Goal: Task Accomplishment & Management: Manage account settings

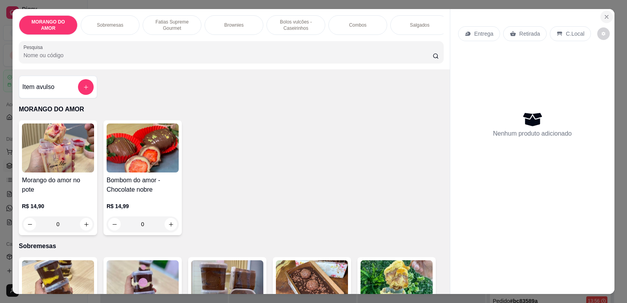
click at [603, 20] on icon "Close" at bounding box center [606, 17] width 6 height 6
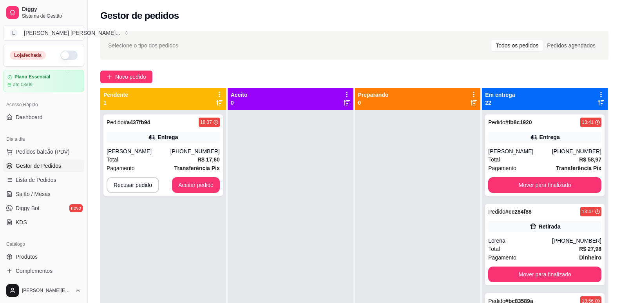
click at [64, 57] on button "button" at bounding box center [68, 55] width 17 height 9
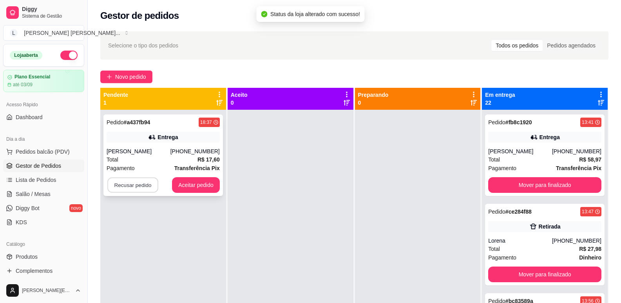
click at [139, 185] on button "Recusar pedido" at bounding box center [132, 184] width 51 height 15
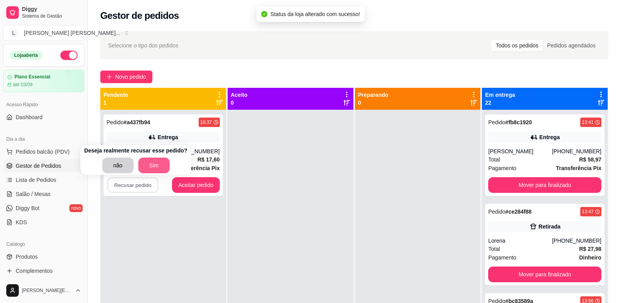
click at [153, 160] on button "Sim" at bounding box center [153, 165] width 31 height 16
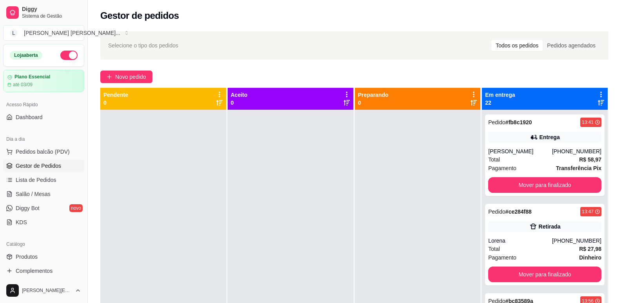
click at [392, 46] on div "Selecione o tipo dos pedidos Todos os pedidos Pedidos agendados" at bounding box center [354, 45] width 492 height 13
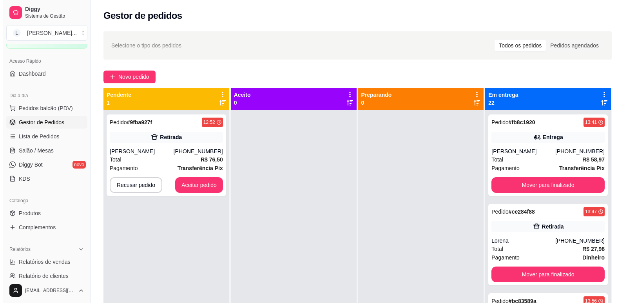
scroll to position [78, 0]
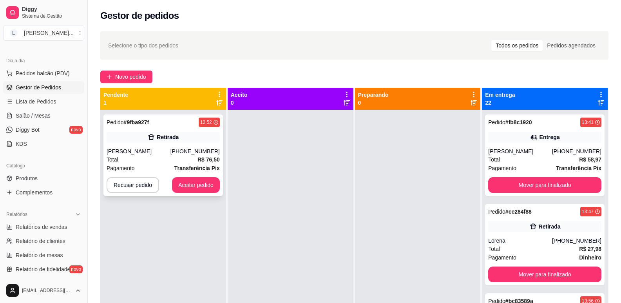
click at [176, 157] on div "Total R$ 76,50" at bounding box center [163, 159] width 113 height 9
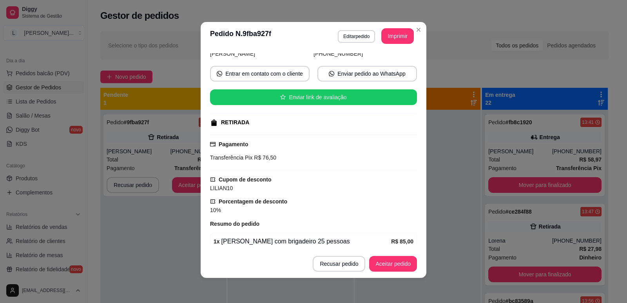
scroll to position [103, 0]
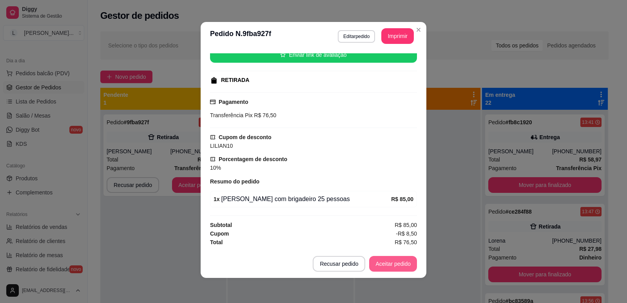
click at [385, 264] on button "Aceitar pedido" at bounding box center [393, 264] width 48 height 16
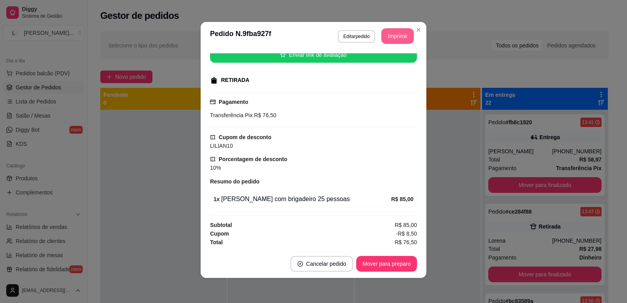
click at [390, 35] on button "Imprimir" at bounding box center [397, 36] width 33 height 16
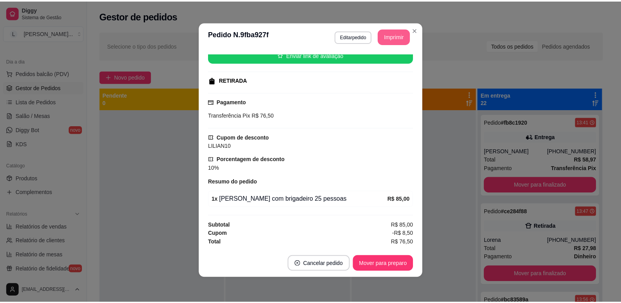
scroll to position [0, 0]
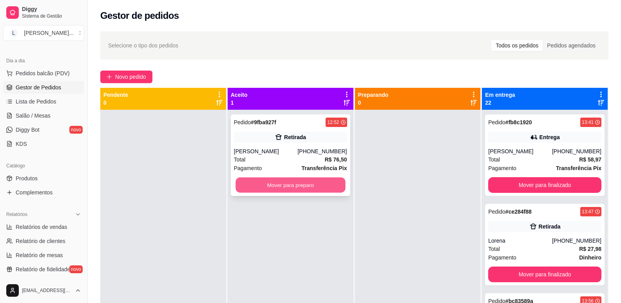
click at [298, 182] on button "Mover para preparo" at bounding box center [290, 184] width 110 height 15
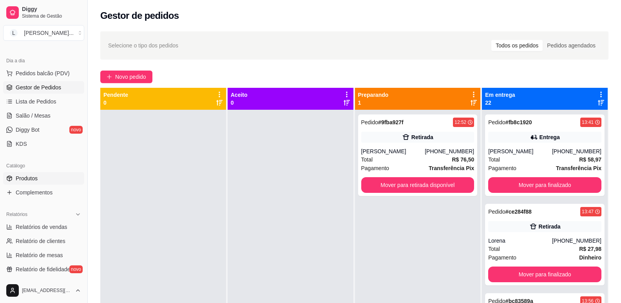
click at [48, 179] on link "Produtos" at bounding box center [43, 178] width 81 height 13
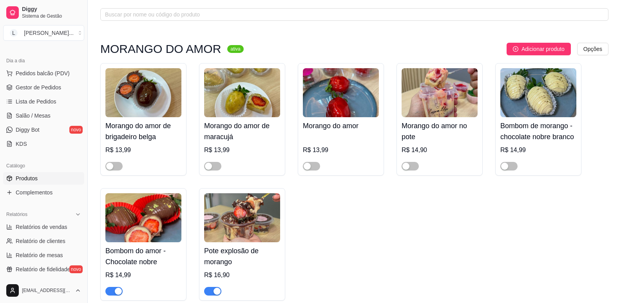
scroll to position [117, 0]
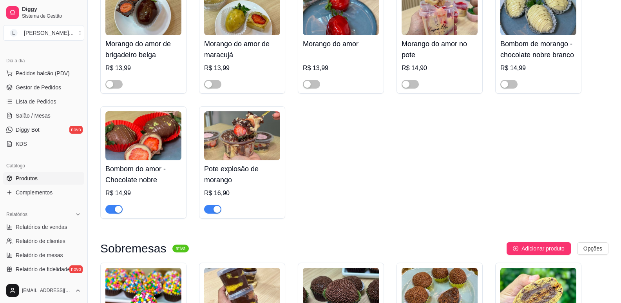
click at [113, 211] on span "button" at bounding box center [113, 209] width 17 height 9
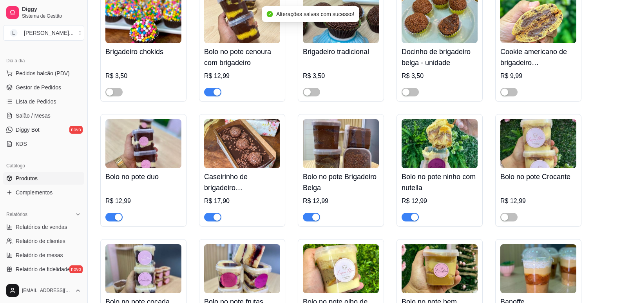
scroll to position [392, 0]
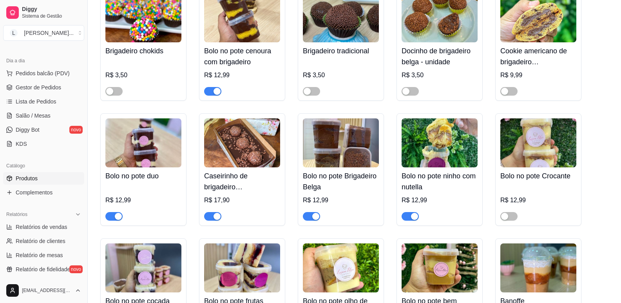
click at [410, 213] on span "button" at bounding box center [409, 216] width 17 height 9
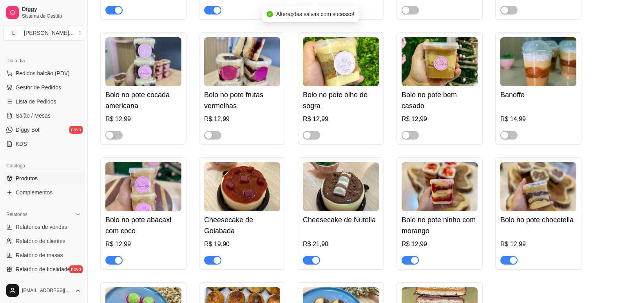
scroll to position [627, 0]
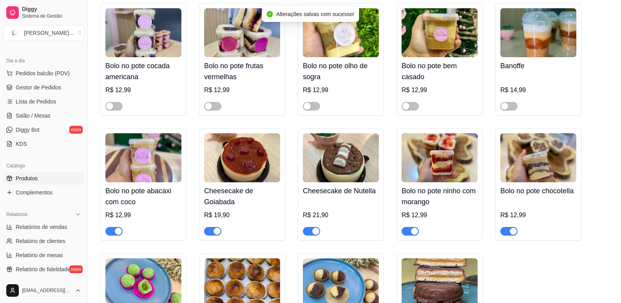
click at [506, 233] on span "button" at bounding box center [508, 231] width 17 height 9
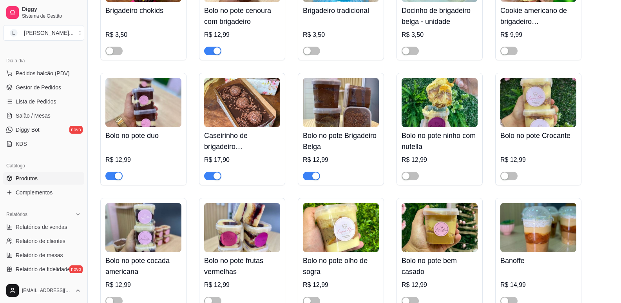
scroll to position [431, 0]
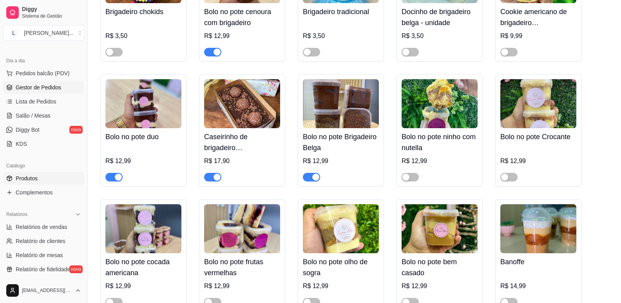
click at [43, 85] on span "Gestor de Pedidos" at bounding box center [38, 87] width 45 height 8
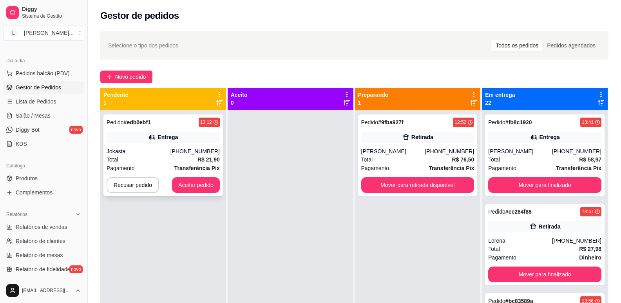
click at [179, 165] on strong "Transferência Pix" at bounding box center [196, 168] width 45 height 6
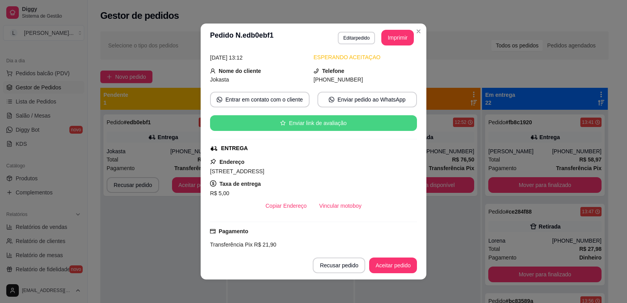
scroll to position [111, 0]
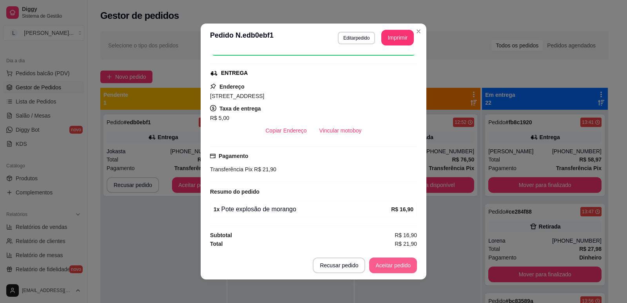
click at [386, 263] on button "Aceitar pedido" at bounding box center [393, 265] width 48 height 16
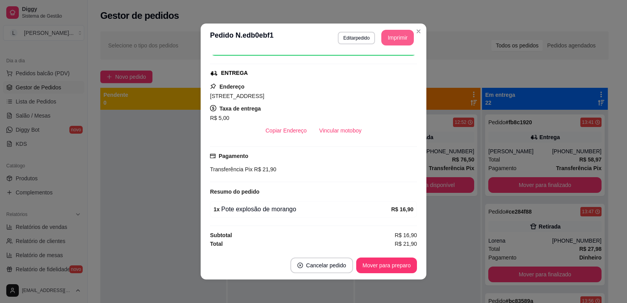
click at [395, 36] on button "Imprimir" at bounding box center [397, 38] width 33 height 16
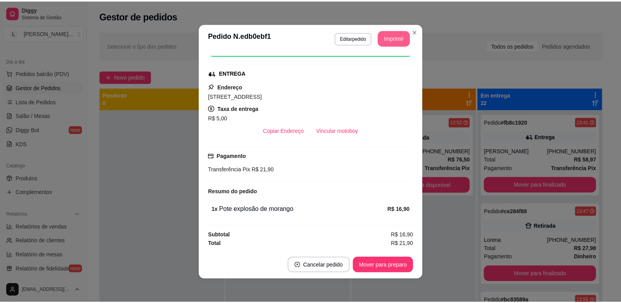
scroll to position [0, 0]
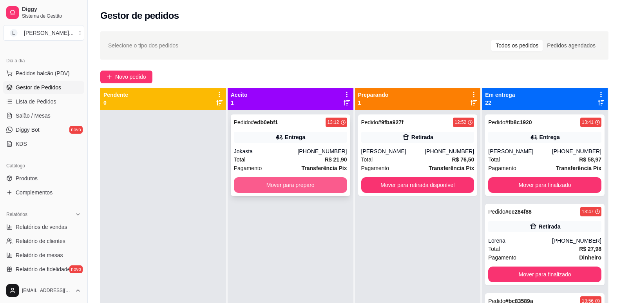
click at [315, 182] on button "Mover para preparo" at bounding box center [290, 185] width 113 height 16
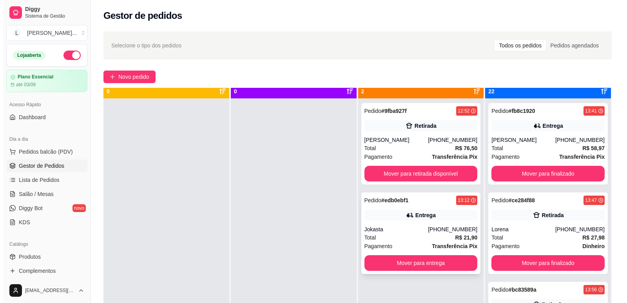
scroll to position [22, 0]
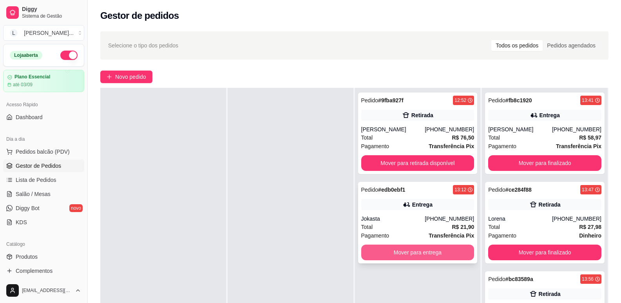
click at [400, 248] on button "Mover para entrega" at bounding box center [417, 252] width 113 height 16
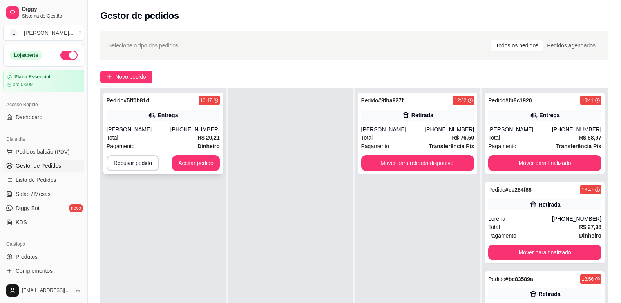
click at [185, 140] on div "Total R$ 20,21" at bounding box center [163, 137] width 113 height 9
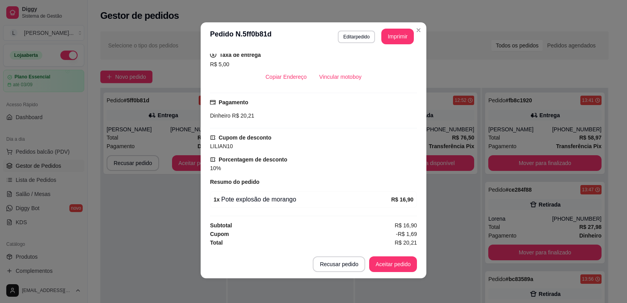
scroll to position [2, 0]
click at [391, 265] on button "Aceitar pedido" at bounding box center [393, 264] width 48 height 16
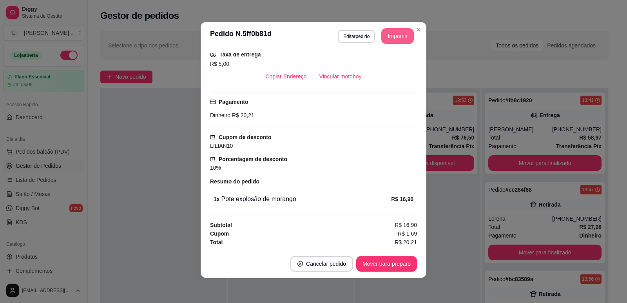
click at [391, 33] on button "Imprimir" at bounding box center [397, 36] width 33 height 16
click at [383, 262] on button "Mover para preparo" at bounding box center [386, 264] width 61 height 16
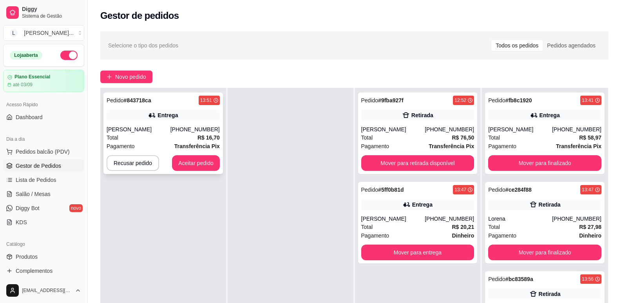
click at [167, 137] on div "Total R$ 16,70" at bounding box center [163, 137] width 113 height 9
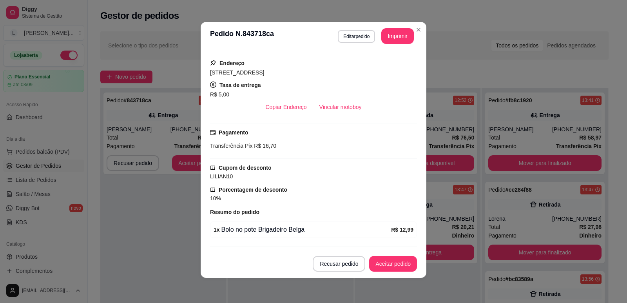
scroll to position [164, 0]
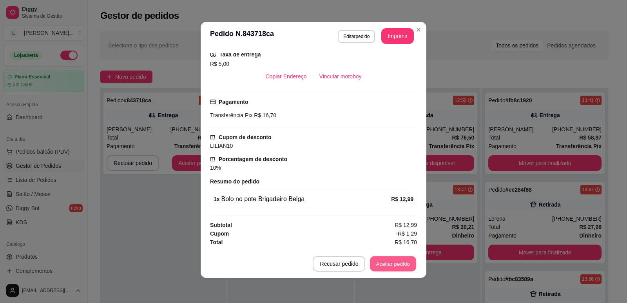
click at [383, 262] on button "Aceitar pedido" at bounding box center [393, 263] width 46 height 15
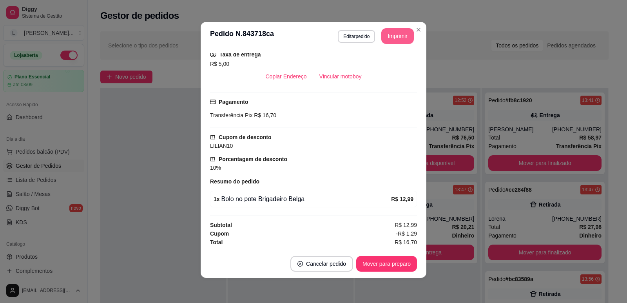
click at [392, 31] on button "Imprimir" at bounding box center [397, 36] width 33 height 16
click at [371, 263] on button "Mover para preparo" at bounding box center [386, 264] width 61 height 16
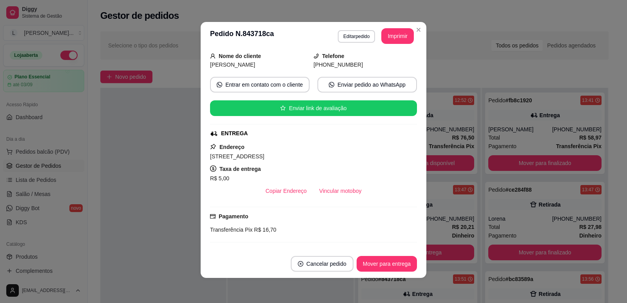
scroll to position [46, 0]
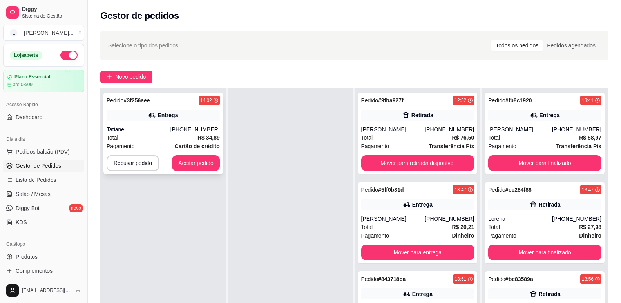
click at [170, 133] on div "Tatiane" at bounding box center [139, 129] width 64 height 8
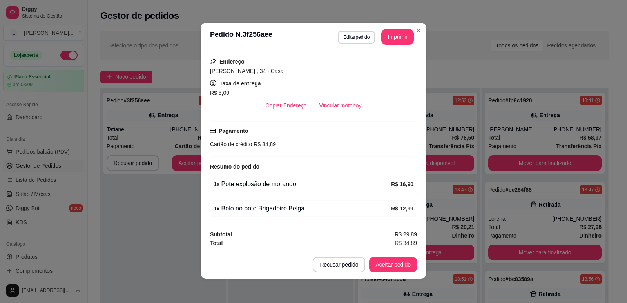
scroll to position [2, 0]
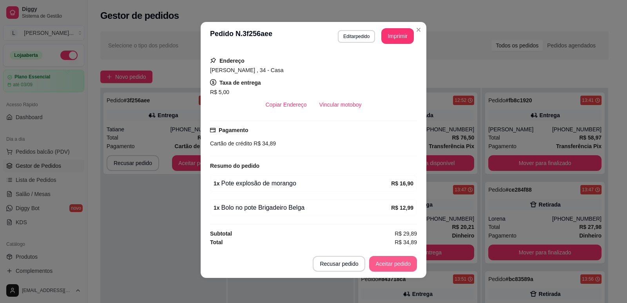
click at [389, 263] on button "Aceitar pedido" at bounding box center [393, 264] width 48 height 16
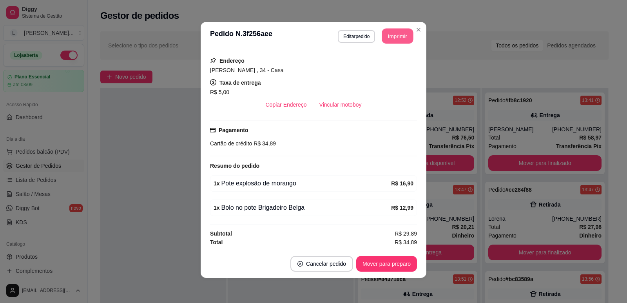
click at [402, 37] on button "Imprimir" at bounding box center [397, 36] width 31 height 15
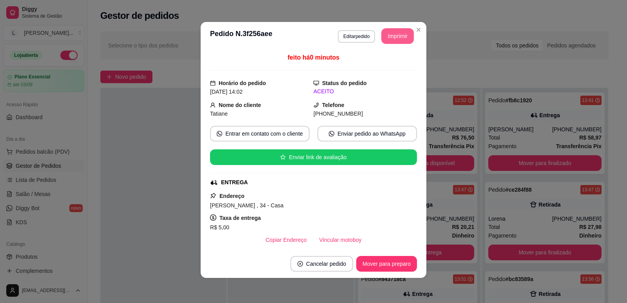
scroll to position [0, 0]
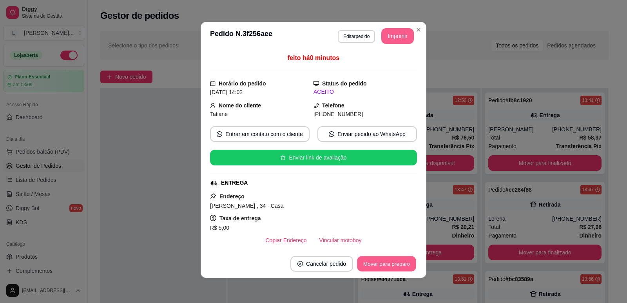
click at [364, 266] on button "Mover para preparo" at bounding box center [386, 263] width 59 height 15
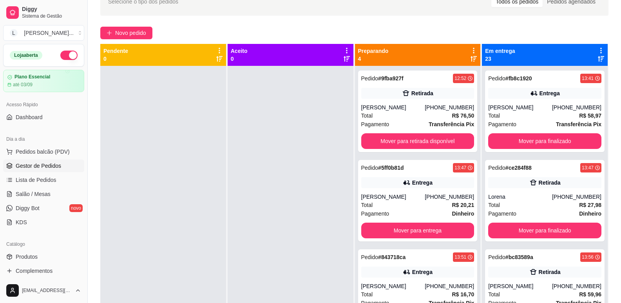
scroll to position [2, 0]
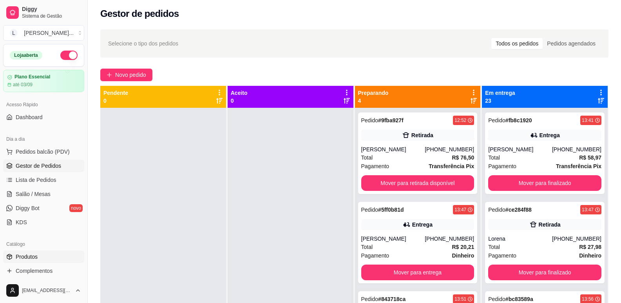
click at [26, 259] on span "Produtos" at bounding box center [27, 257] width 22 height 8
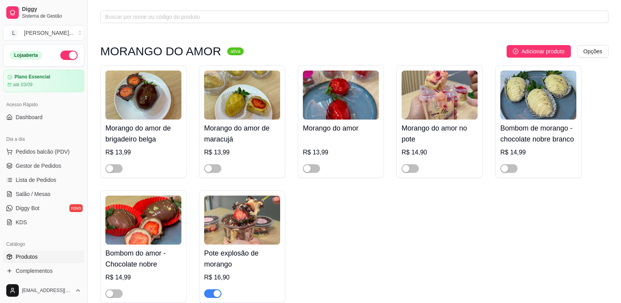
scroll to position [78, 0]
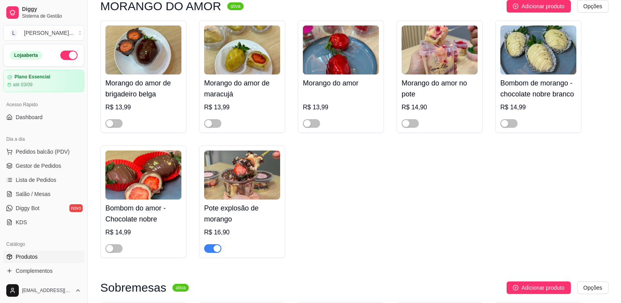
drag, startPoint x: 208, startPoint y: 256, endPoint x: 209, endPoint y: 251, distance: 4.4
click at [209, 251] on div "Pote explosão de morango R$ 16,90" at bounding box center [242, 201] width 86 height 112
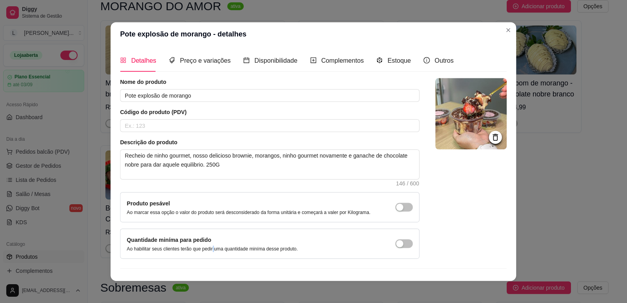
click at [210, 251] on div "Quantidade miníma para pedido Ao habilitar seus clientes terão que pedir uma qu…" at bounding box center [269, 243] width 299 height 30
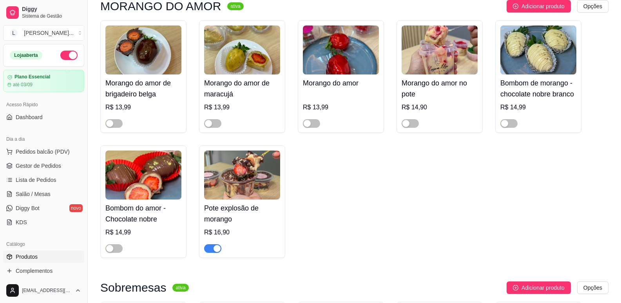
click at [215, 249] on div "button" at bounding box center [216, 248] width 7 height 7
click at [48, 165] on span "Gestor de Pedidos" at bounding box center [38, 166] width 45 height 8
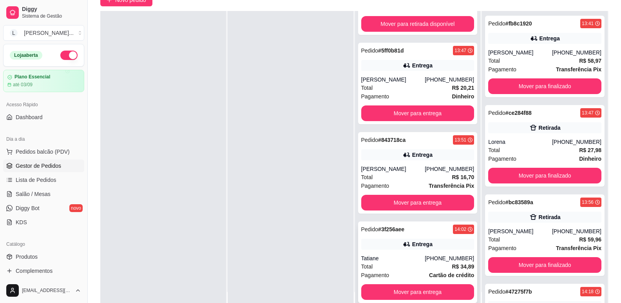
scroll to position [119, 0]
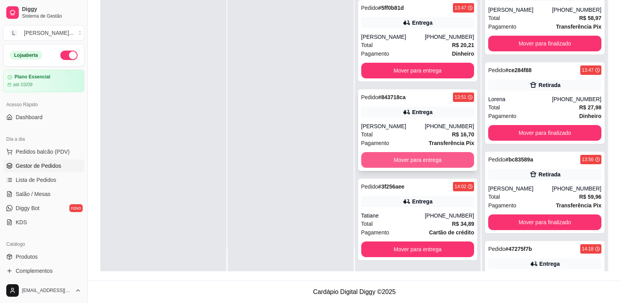
click at [406, 159] on button "Mover para entrega" at bounding box center [417, 160] width 113 height 16
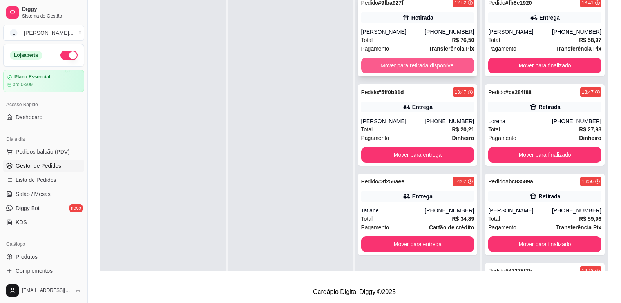
scroll to position [80, 0]
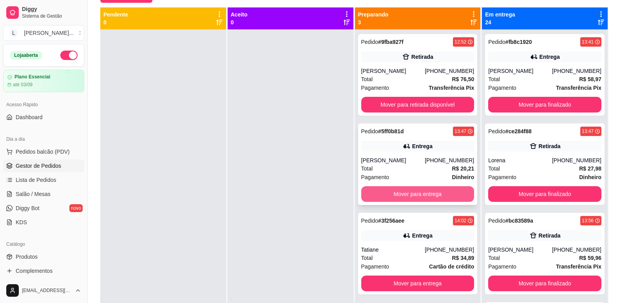
click at [405, 192] on button "Mover para entrega" at bounding box center [417, 194] width 113 height 16
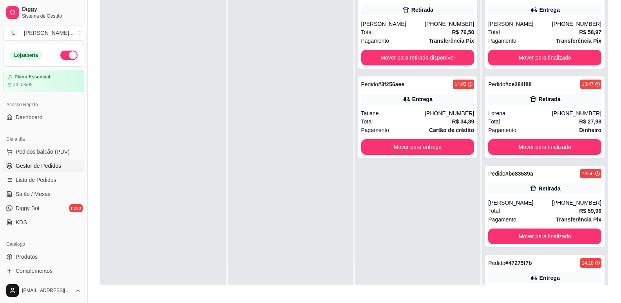
scroll to position [119, 0]
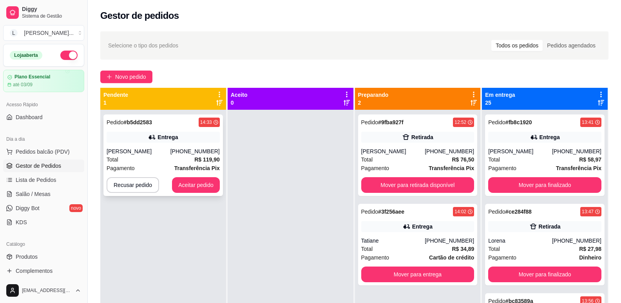
click at [170, 158] on div "Total R$ 119,90" at bounding box center [163, 159] width 113 height 9
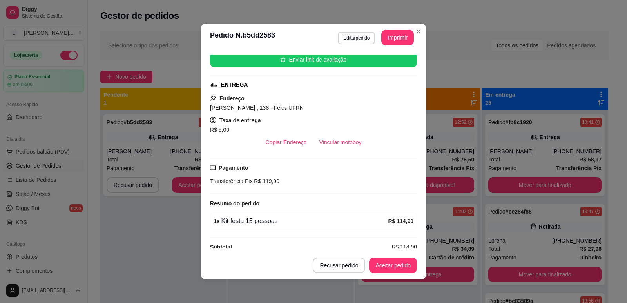
scroll to position [111, 0]
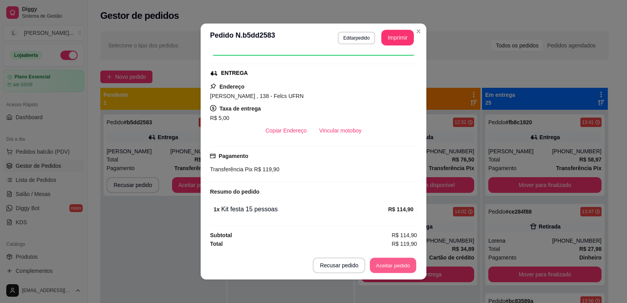
click at [382, 269] on button "Aceitar pedido" at bounding box center [393, 265] width 46 height 15
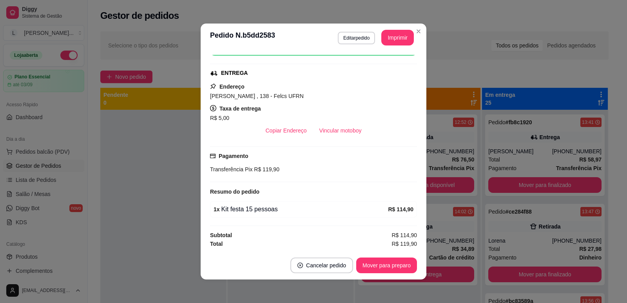
scroll to position [33, 0]
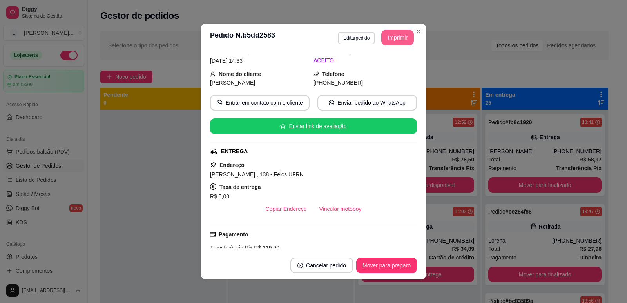
click at [403, 36] on button "Imprimir" at bounding box center [397, 38] width 33 height 16
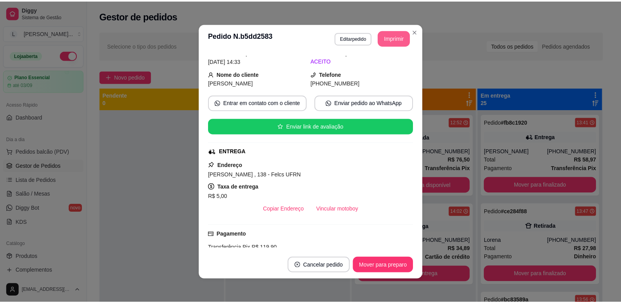
scroll to position [0, 0]
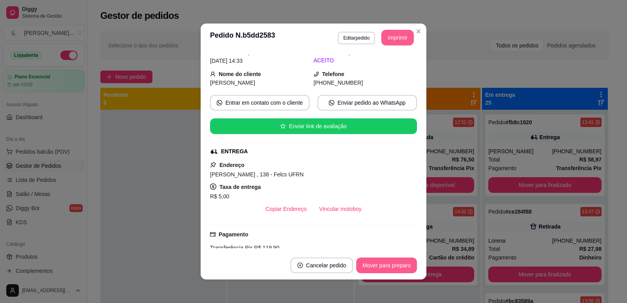
click at [370, 262] on button "Mover para preparo" at bounding box center [386, 265] width 61 height 16
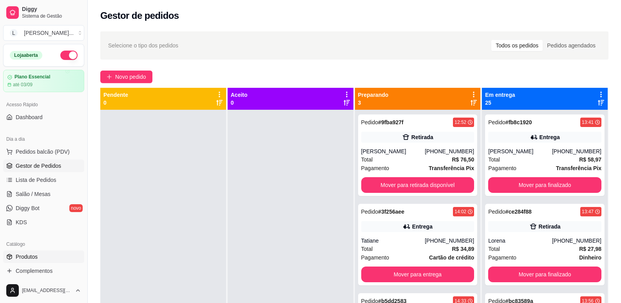
click at [38, 256] on link "Produtos" at bounding box center [43, 256] width 81 height 13
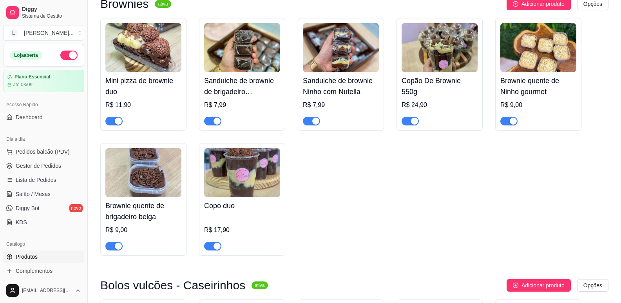
scroll to position [1136, 0]
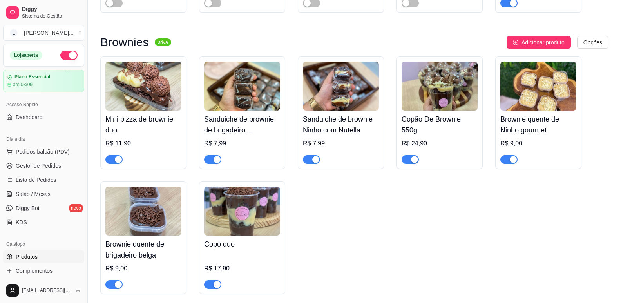
click at [111, 286] on span "button" at bounding box center [113, 284] width 17 height 9
click at [509, 163] on button "button" at bounding box center [508, 159] width 17 height 9
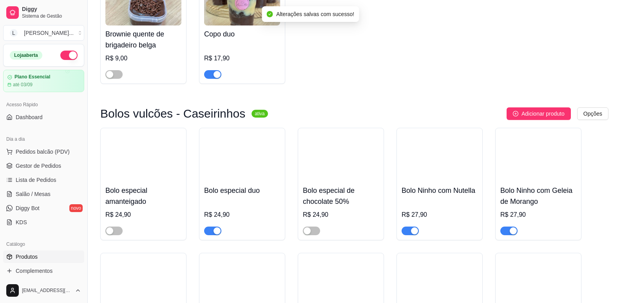
scroll to position [1371, 0]
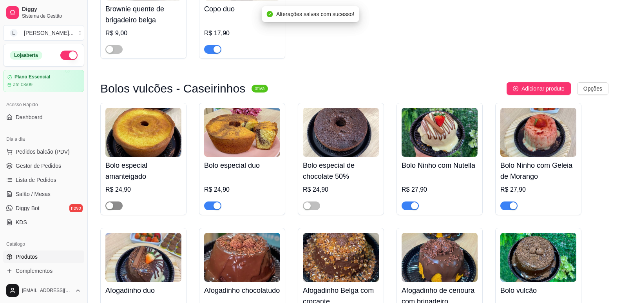
click at [115, 208] on span "button" at bounding box center [113, 205] width 17 height 9
click at [217, 209] on div "button" at bounding box center [216, 205] width 7 height 7
click at [315, 208] on span "button" at bounding box center [311, 205] width 17 height 9
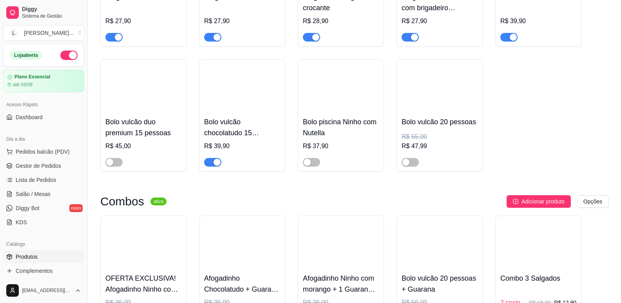
scroll to position [1723, 0]
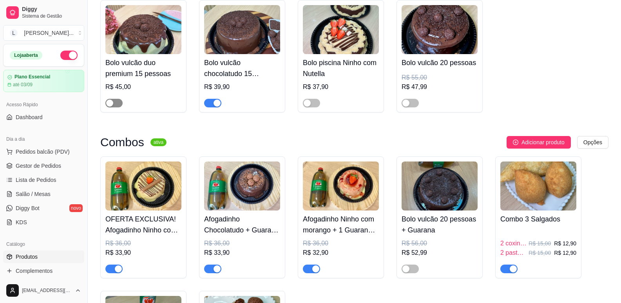
click at [113, 107] on div "button" at bounding box center [109, 102] width 7 height 7
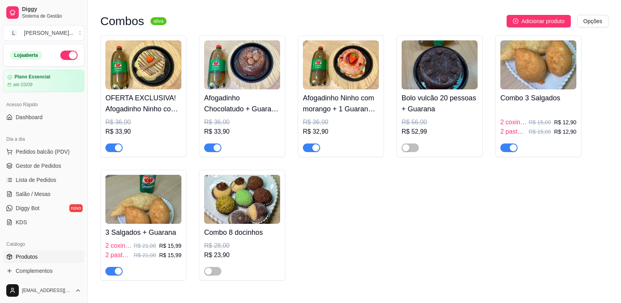
scroll to position [1880, 0]
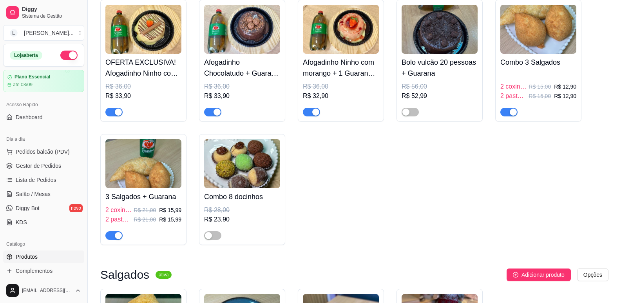
click at [111, 239] on span "button" at bounding box center [113, 235] width 17 height 9
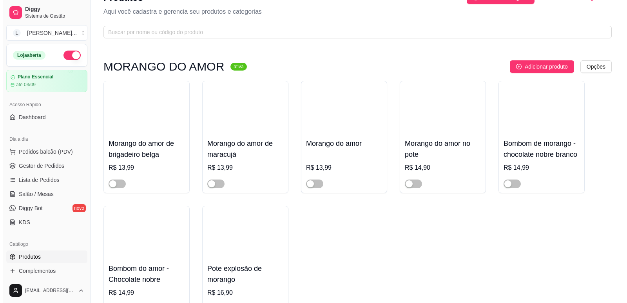
scroll to position [0, 0]
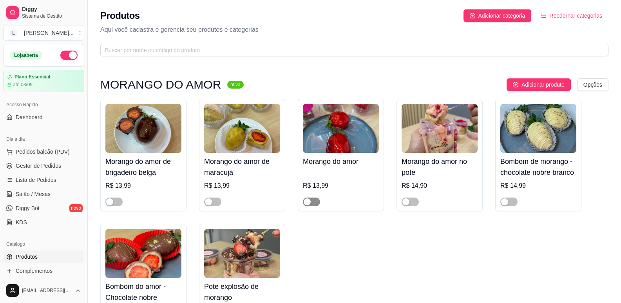
click at [309, 201] on div "button" at bounding box center [306, 201] width 7 height 7
click at [39, 166] on span "Gestor de Pedidos" at bounding box center [38, 166] width 45 height 8
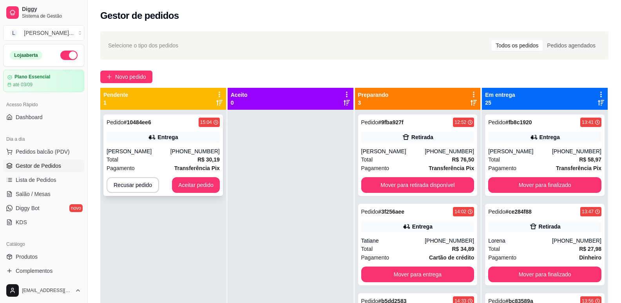
click at [200, 155] on div "[PHONE_NUMBER]" at bounding box center [194, 151] width 49 height 8
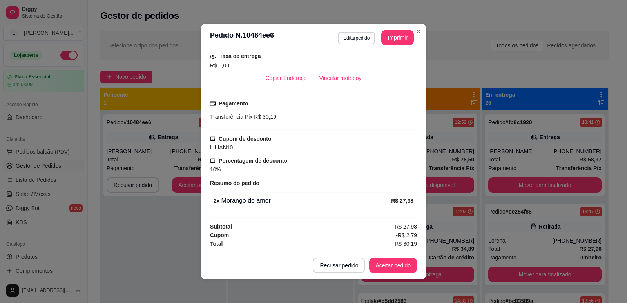
scroll to position [2, 0]
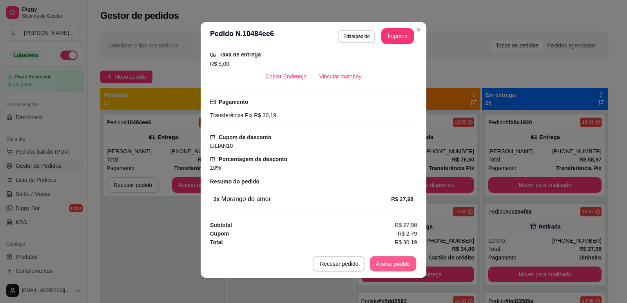
click at [373, 263] on button "Aceitar pedido" at bounding box center [393, 263] width 46 height 15
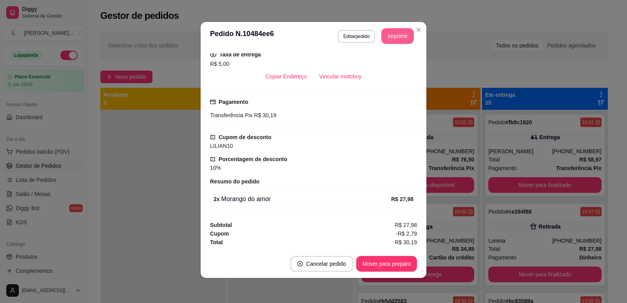
click at [394, 36] on button "Imprimir" at bounding box center [397, 36] width 33 height 16
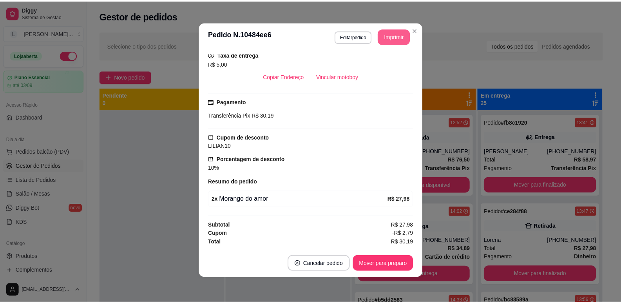
scroll to position [0, 0]
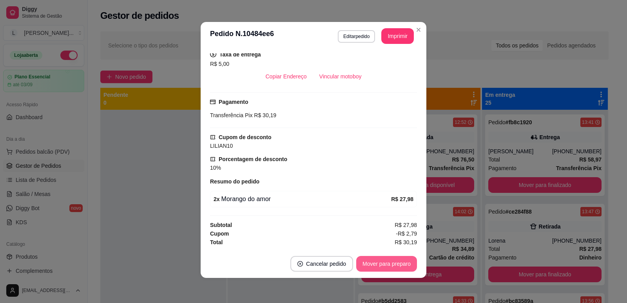
click at [381, 262] on button "Mover para preparo" at bounding box center [386, 264] width 61 height 16
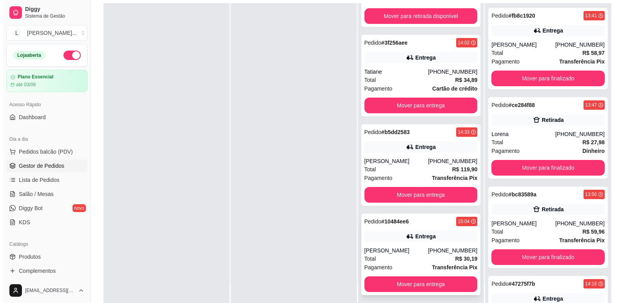
scroll to position [119, 0]
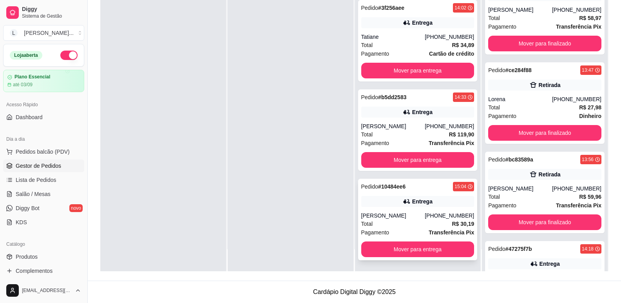
click at [385, 227] on div "Total R$ 30,19" at bounding box center [417, 223] width 113 height 9
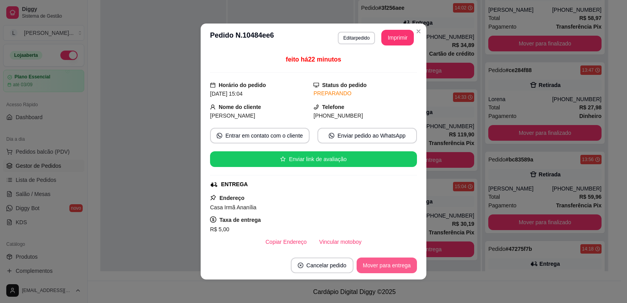
click at [382, 269] on button "Mover para entrega" at bounding box center [386, 265] width 60 height 16
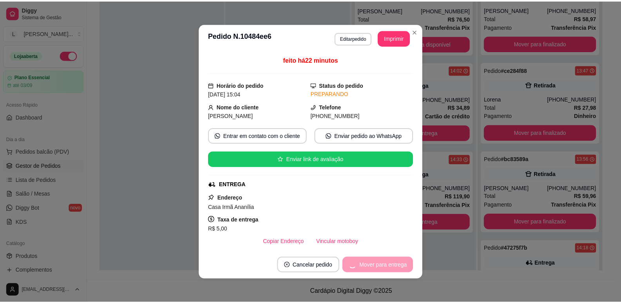
scroll to position [0, 0]
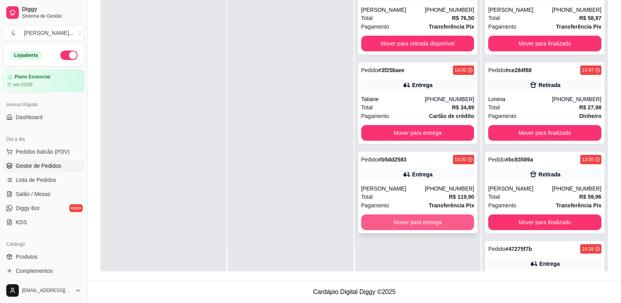
click at [426, 221] on button "Mover para entrega" at bounding box center [417, 222] width 113 height 16
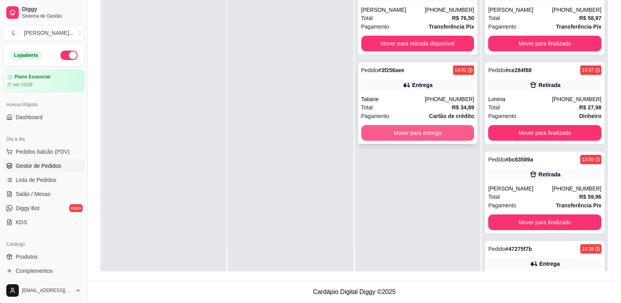
click at [416, 131] on button "Mover para entrega" at bounding box center [417, 133] width 113 height 16
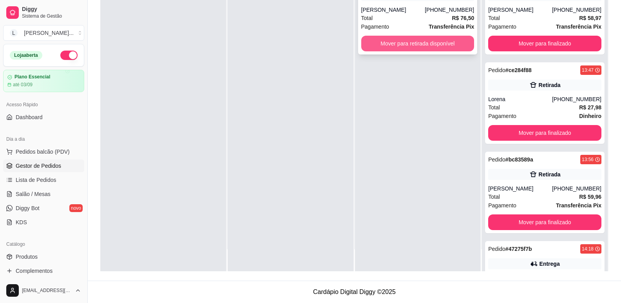
click at [416, 42] on button "Mover para retirada disponível" at bounding box center [417, 44] width 113 height 16
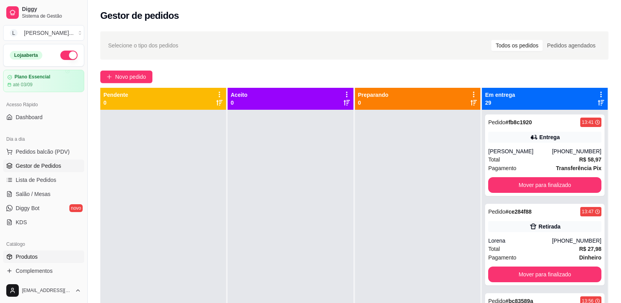
click at [38, 258] on link "Produtos" at bounding box center [43, 256] width 81 height 13
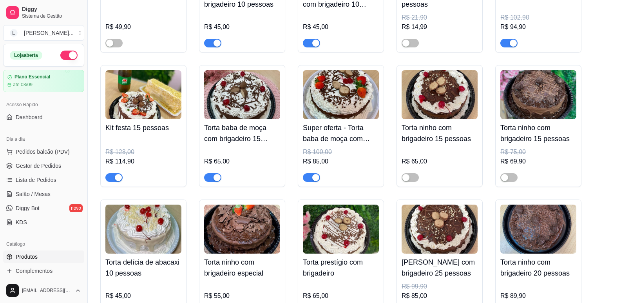
scroll to position [2702, 0]
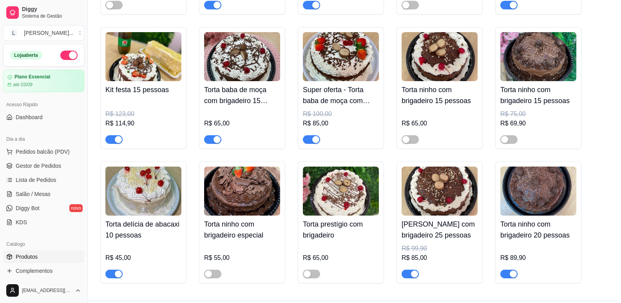
click at [312, 144] on button "button" at bounding box center [311, 139] width 17 height 9
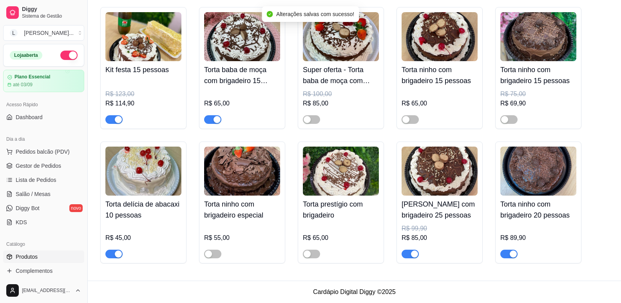
click at [114, 252] on span "button" at bounding box center [113, 253] width 17 height 9
click at [44, 167] on span "Gestor de Pedidos" at bounding box center [38, 166] width 45 height 8
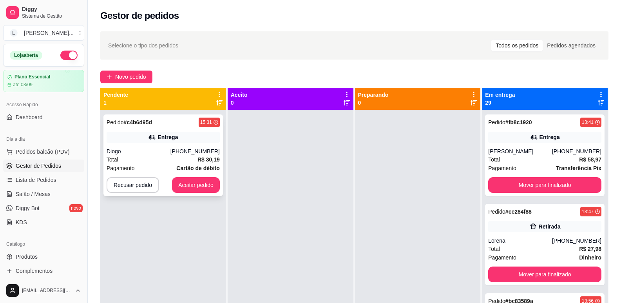
click at [166, 158] on div "Total R$ 30,19" at bounding box center [163, 159] width 113 height 9
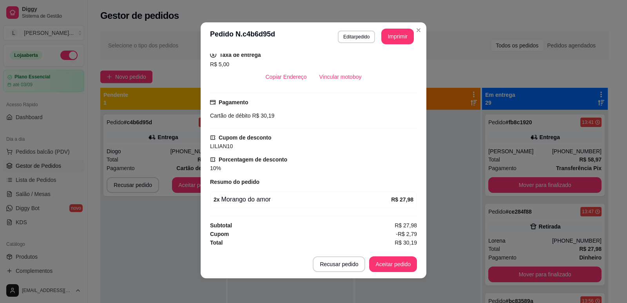
scroll to position [2, 0]
click at [393, 264] on button "Aceitar pedido" at bounding box center [393, 264] width 48 height 16
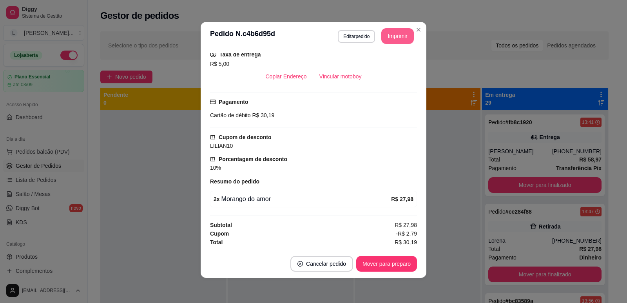
click at [390, 36] on button "Imprimir" at bounding box center [397, 36] width 33 height 16
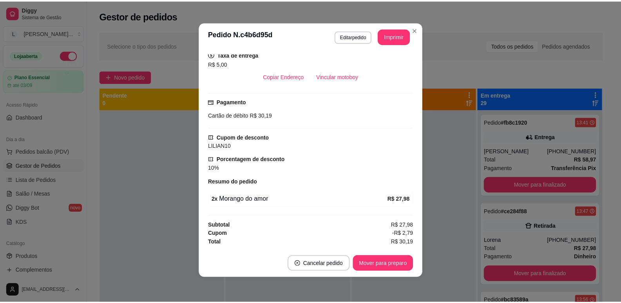
scroll to position [0, 0]
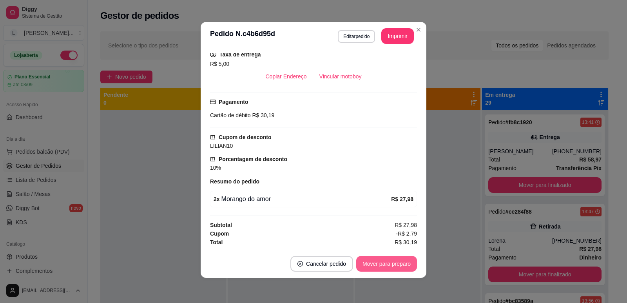
click at [395, 264] on button "Mover para preparo" at bounding box center [386, 264] width 61 height 16
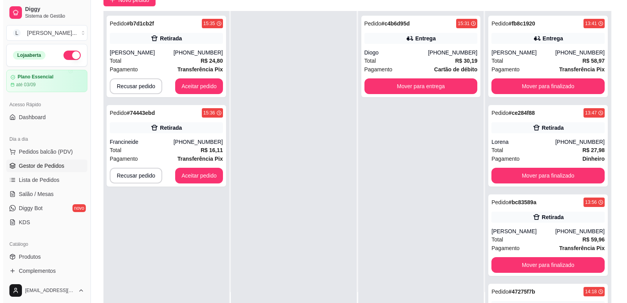
scroll to position [117, 0]
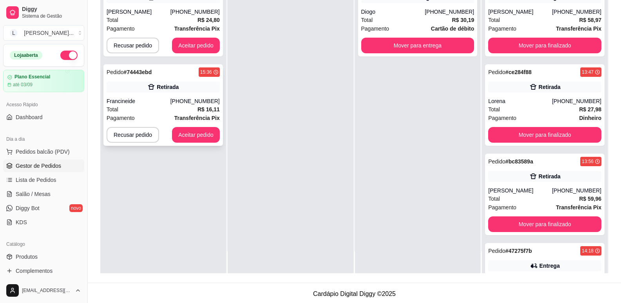
click at [168, 105] on div "Francineide" at bounding box center [139, 101] width 64 height 8
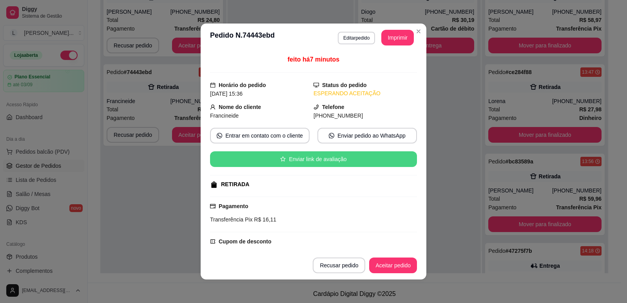
scroll to position [103, 0]
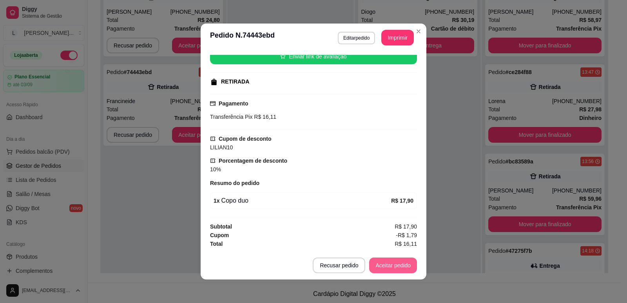
click at [385, 263] on button "Aceitar pedido" at bounding box center [393, 265] width 48 height 16
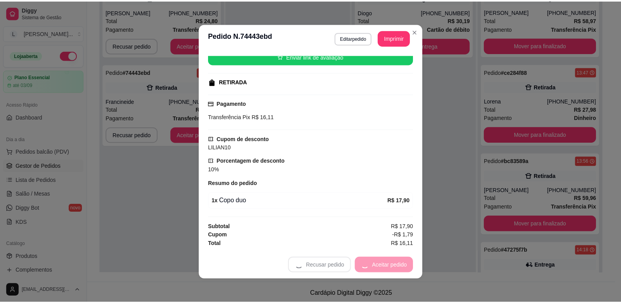
scroll to position [2, 0]
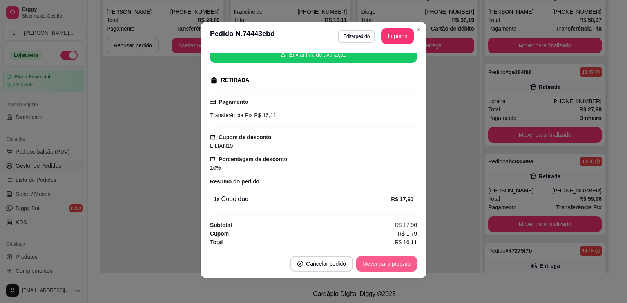
click at [385, 259] on button "Mover para preparo" at bounding box center [386, 264] width 61 height 16
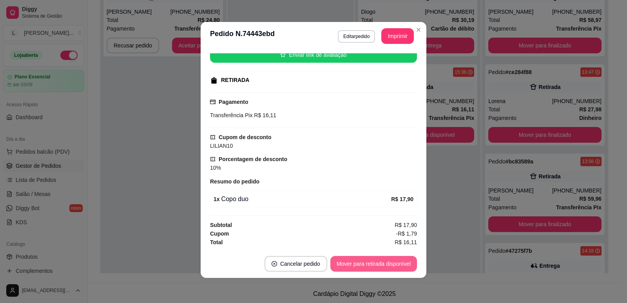
click at [391, 261] on button "Mover para retirada disponível" at bounding box center [373, 264] width 87 height 16
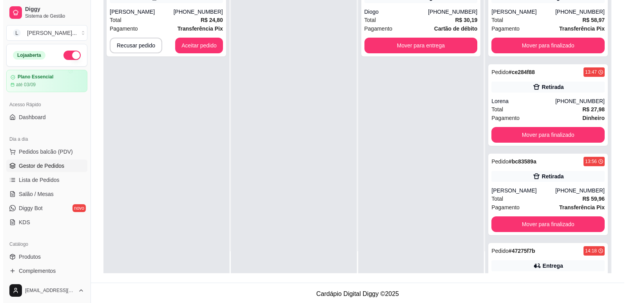
scroll to position [0, 0]
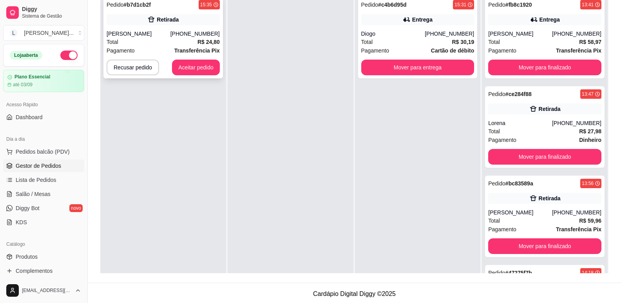
click at [170, 35] on div "[PERSON_NAME]" at bounding box center [139, 34] width 64 height 8
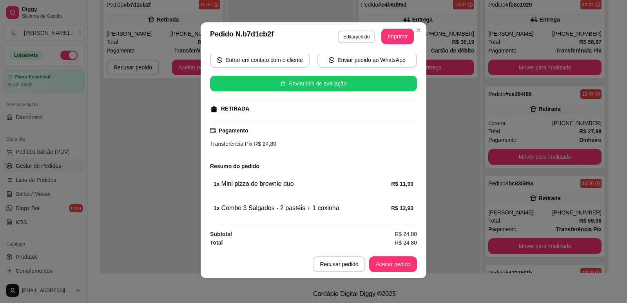
scroll to position [2, 0]
click at [380, 262] on button "Aceitar pedido" at bounding box center [393, 264] width 48 height 16
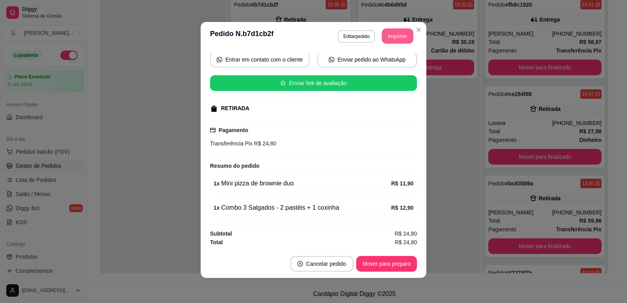
click at [388, 31] on button "Imprimir" at bounding box center [397, 36] width 31 height 15
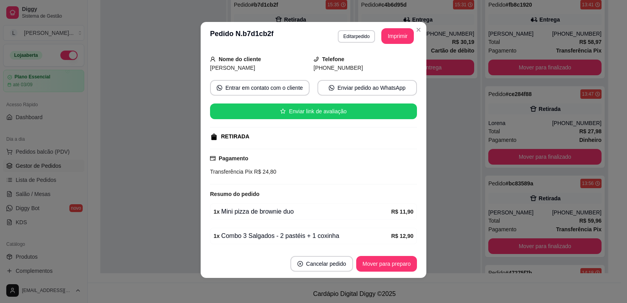
scroll to position [74, 0]
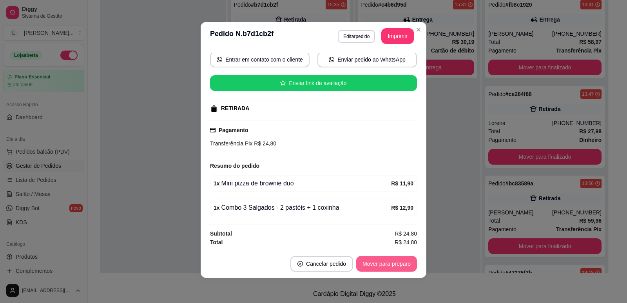
click at [372, 263] on button "Mover para preparo" at bounding box center [386, 264] width 61 height 16
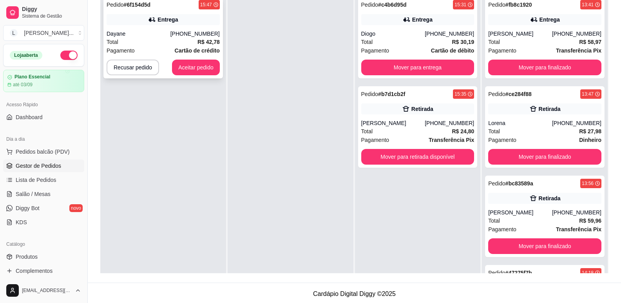
click at [180, 35] on div "[PHONE_NUMBER]" at bounding box center [194, 34] width 49 height 8
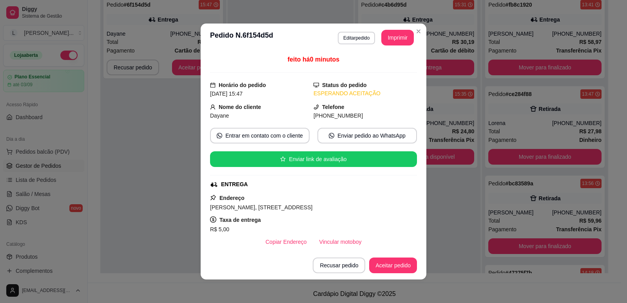
scroll to position [164, 0]
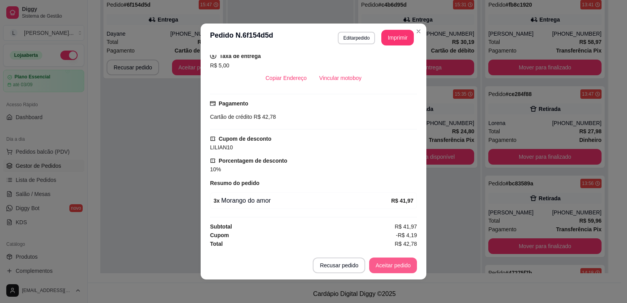
click at [405, 263] on button "Aceitar pedido" at bounding box center [393, 265] width 48 height 16
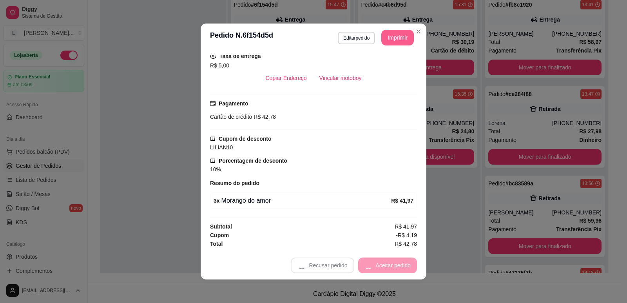
click at [392, 37] on button "Imprimir" at bounding box center [397, 38] width 33 height 16
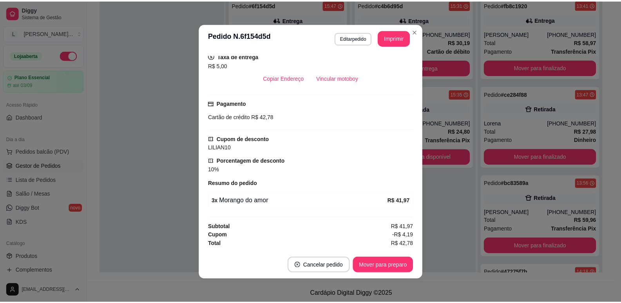
scroll to position [0, 0]
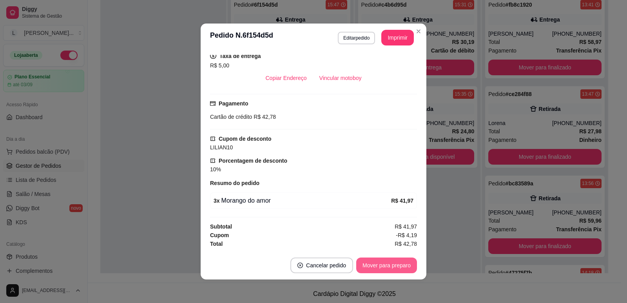
click at [371, 264] on button "Mover para preparo" at bounding box center [386, 265] width 61 height 16
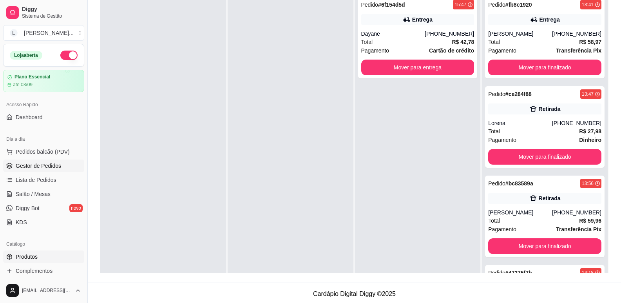
click at [26, 259] on span "Produtos" at bounding box center [27, 257] width 22 height 8
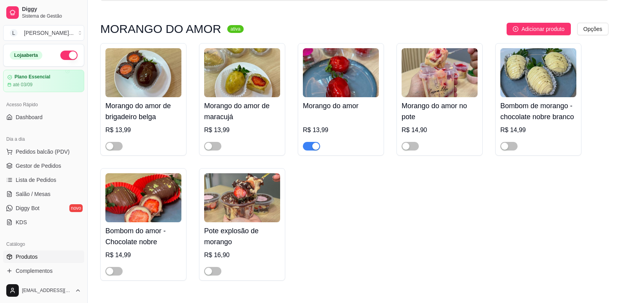
scroll to position [117, 0]
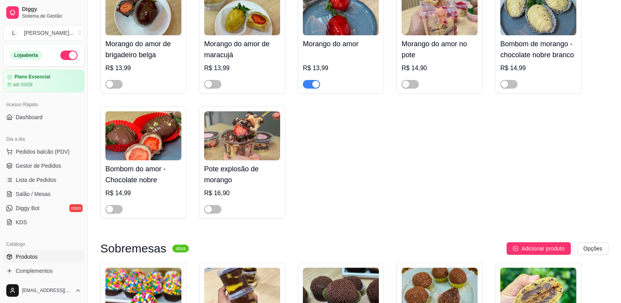
click at [410, 83] on span "button" at bounding box center [409, 84] width 17 height 9
click at [38, 163] on span "Gestor de Pedidos" at bounding box center [38, 166] width 45 height 8
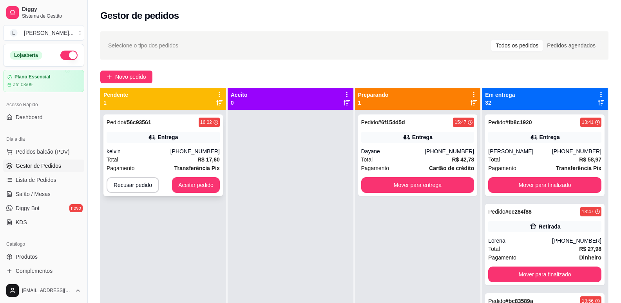
click at [162, 149] on div "kelvin" at bounding box center [139, 151] width 64 height 8
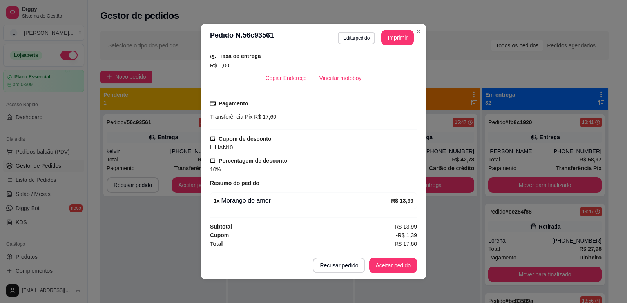
scroll to position [2, 0]
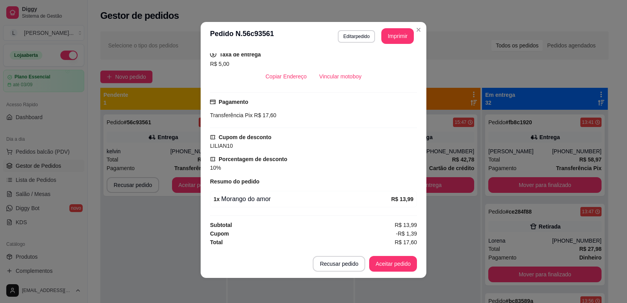
click at [383, 257] on button "Aceitar pedido" at bounding box center [393, 264] width 48 height 16
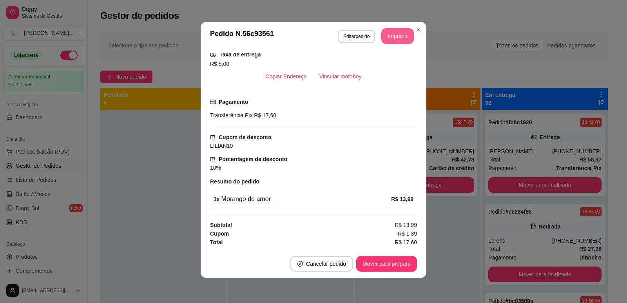
click at [385, 36] on button "Imprimir" at bounding box center [397, 36] width 33 height 16
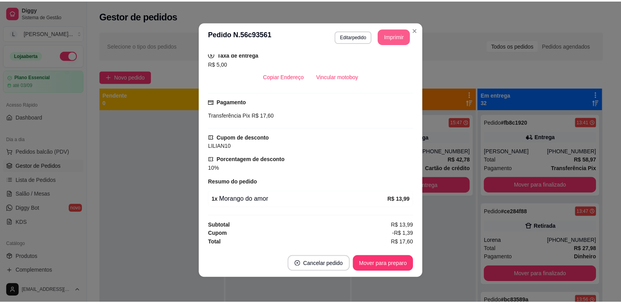
scroll to position [0, 0]
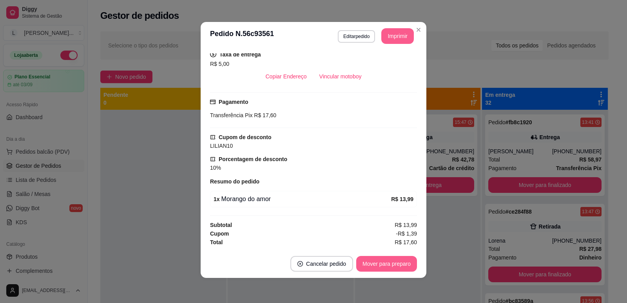
click at [400, 267] on button "Mover para preparo" at bounding box center [386, 264] width 61 height 16
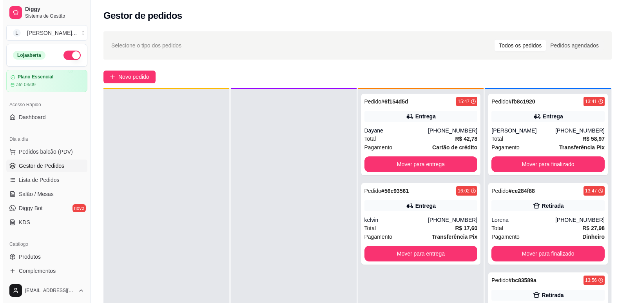
scroll to position [22, 0]
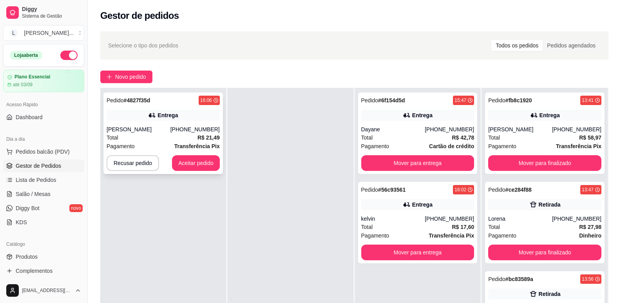
click at [166, 138] on div "Total R$ 21,49" at bounding box center [163, 137] width 113 height 9
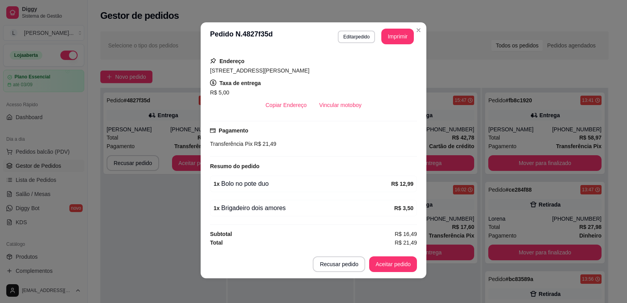
scroll to position [2, 0]
click at [386, 263] on button "Aceitar pedido" at bounding box center [393, 264] width 48 height 16
click at [391, 37] on button "Imprimir" at bounding box center [397, 36] width 33 height 16
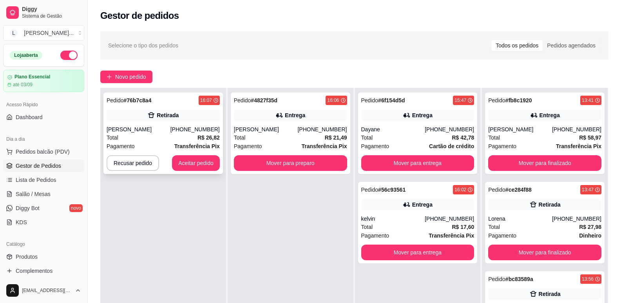
click at [138, 132] on div "[PERSON_NAME]" at bounding box center [139, 129] width 64 height 8
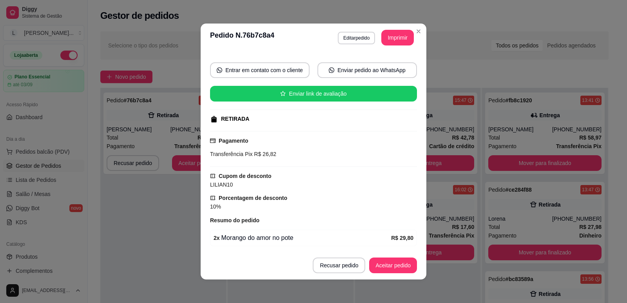
scroll to position [103, 0]
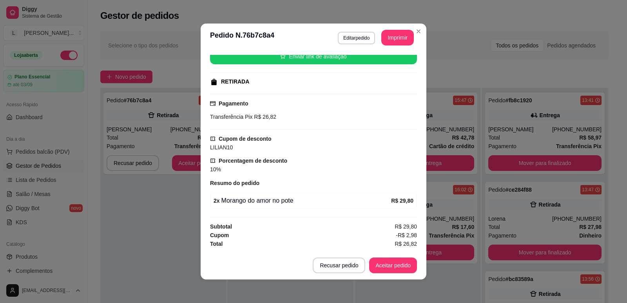
drag, startPoint x: 383, startPoint y: 254, endPoint x: 383, endPoint y: 261, distance: 7.5
click at [383, 255] on footer "Recusar pedido Aceitar pedido" at bounding box center [313, 265] width 226 height 28
click at [383, 265] on button "Aceitar pedido" at bounding box center [393, 265] width 46 height 15
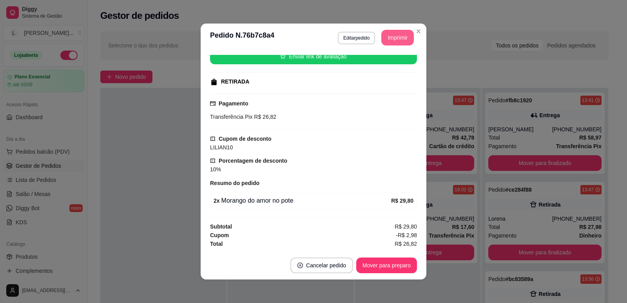
click at [390, 37] on button "Imprimir" at bounding box center [397, 38] width 33 height 16
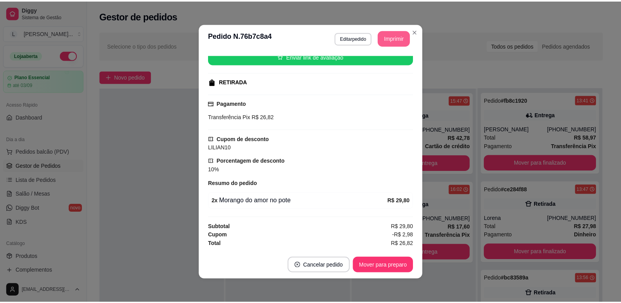
scroll to position [0, 0]
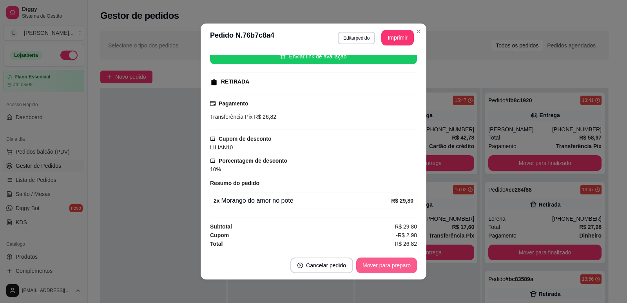
click at [360, 266] on button "Mover para preparo" at bounding box center [386, 265] width 61 height 16
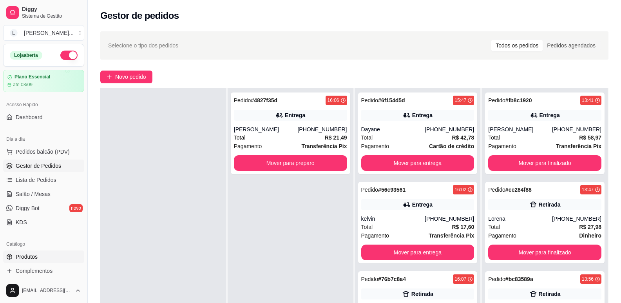
click at [27, 258] on span "Produtos" at bounding box center [27, 257] width 22 height 8
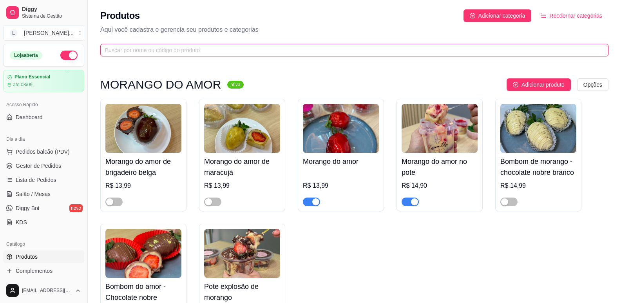
click at [159, 49] on input "text" at bounding box center [351, 50] width 492 height 9
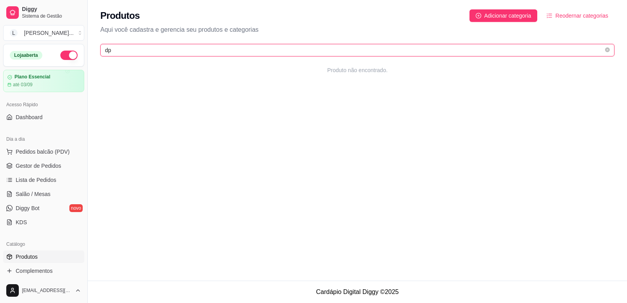
type input "d"
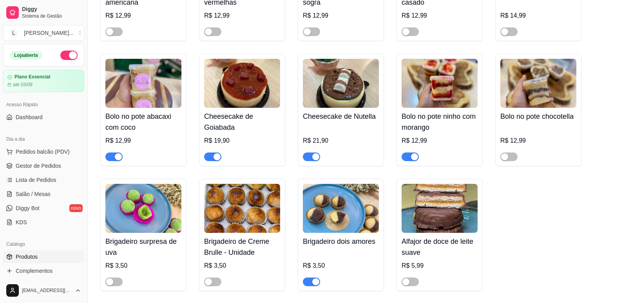
scroll to position [744, 0]
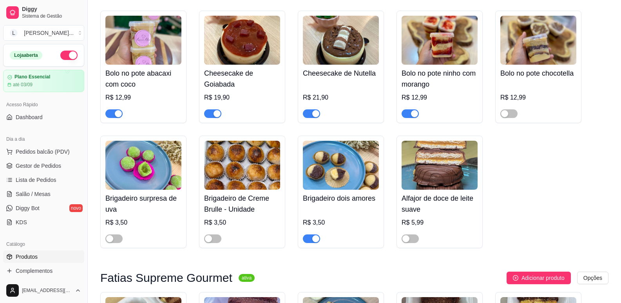
click at [310, 242] on span "button" at bounding box center [311, 238] width 17 height 9
click at [36, 168] on span "Gestor de Pedidos" at bounding box center [38, 166] width 45 height 8
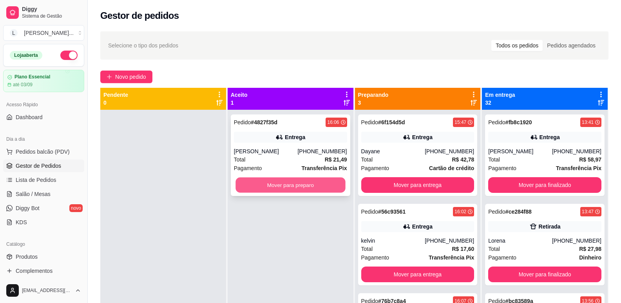
click at [301, 181] on button "Mover para preparo" at bounding box center [290, 184] width 110 height 15
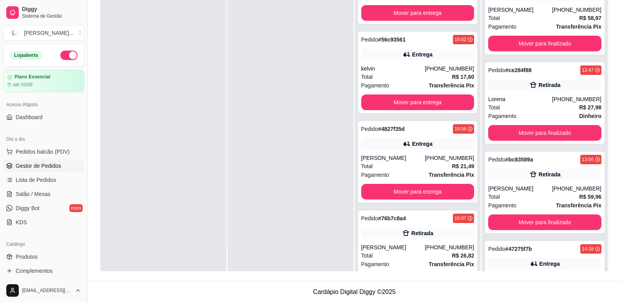
scroll to position [62, 0]
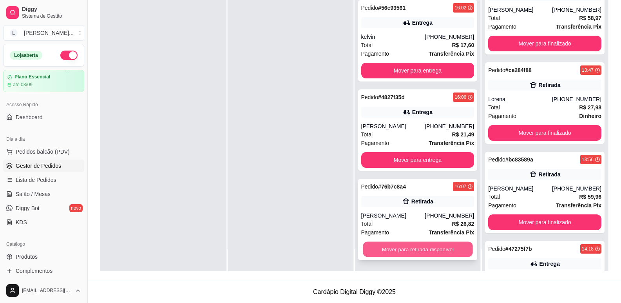
click at [427, 246] on button "Mover para retirada disponível" at bounding box center [418, 249] width 110 height 15
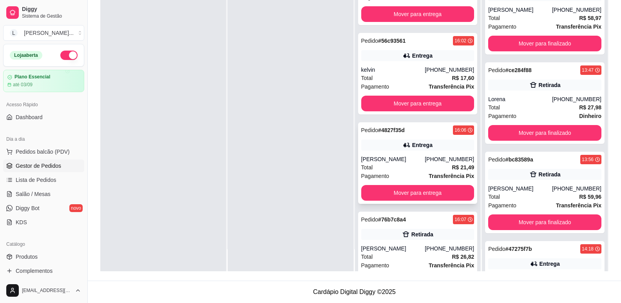
scroll to position [0, 0]
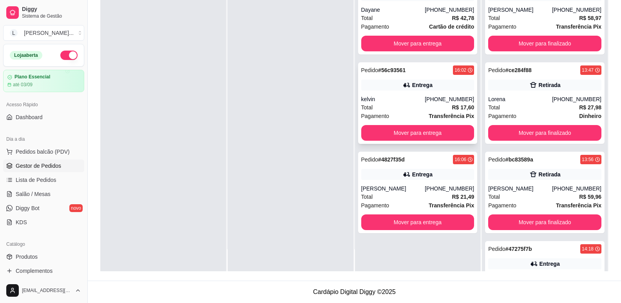
click at [418, 110] on div "Total R$ 17,60" at bounding box center [417, 107] width 113 height 9
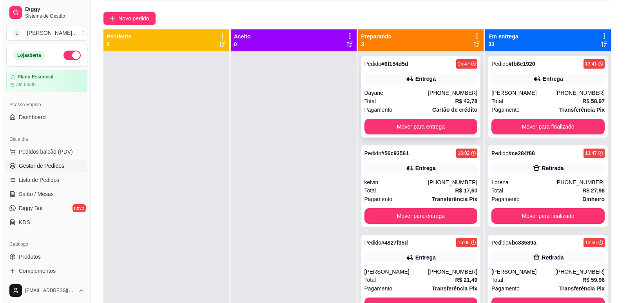
scroll to position [41, 0]
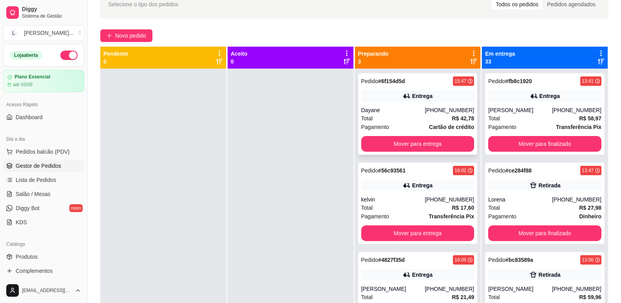
click at [418, 114] on div "Total R$ 42,78" at bounding box center [417, 118] width 113 height 9
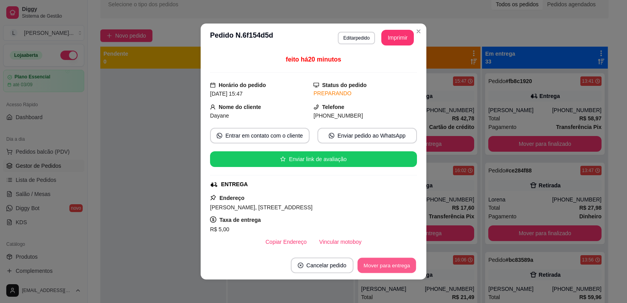
click at [381, 266] on button "Mover para entrega" at bounding box center [386, 265] width 59 height 15
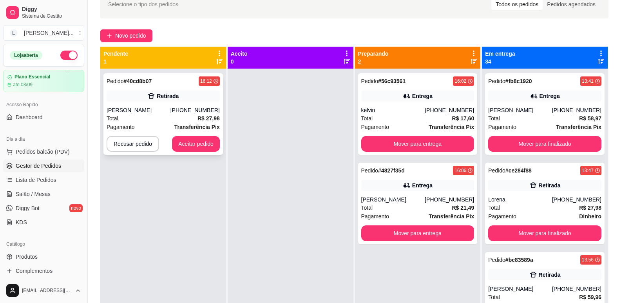
click at [192, 113] on div "[PHONE_NUMBER]" at bounding box center [194, 110] width 49 height 8
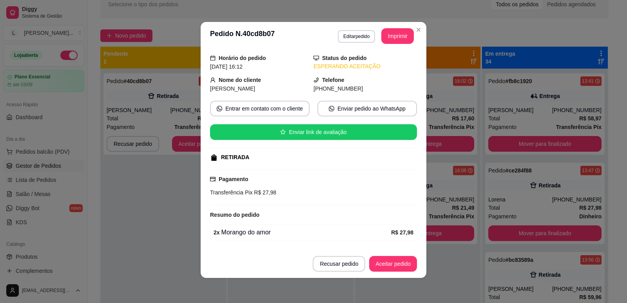
scroll to position [50, 0]
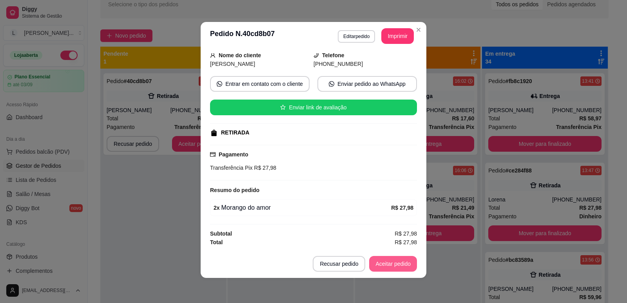
click at [383, 265] on button "Aceitar pedido" at bounding box center [393, 264] width 48 height 16
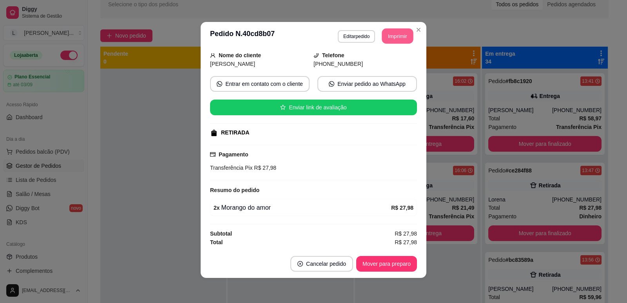
click at [395, 37] on button "Imprimir" at bounding box center [397, 36] width 31 height 15
click at [385, 259] on button "Mover para preparo" at bounding box center [386, 264] width 61 height 16
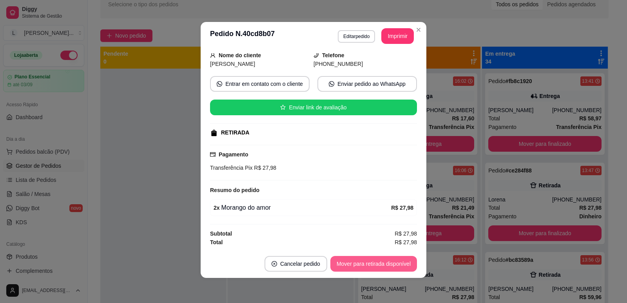
click at [385, 263] on button "Mover para retirada disponível" at bounding box center [373, 264] width 87 height 16
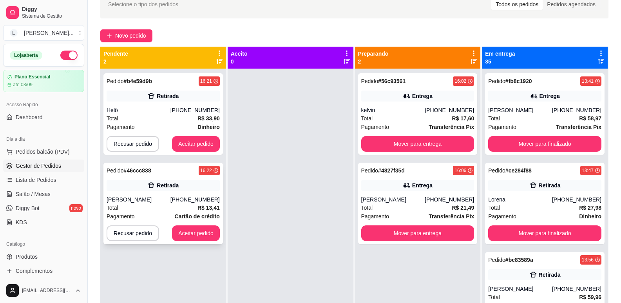
click at [144, 196] on div "[PERSON_NAME]" at bounding box center [139, 199] width 64 height 8
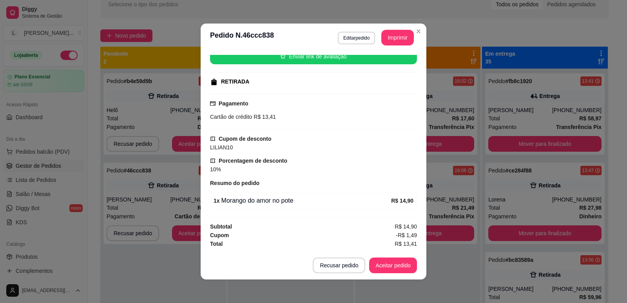
scroll to position [2, 0]
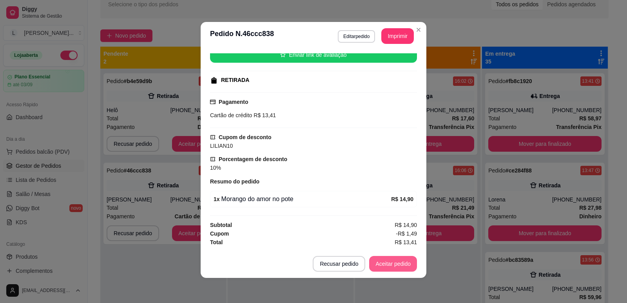
click at [378, 265] on button "Aceitar pedido" at bounding box center [393, 264] width 48 height 16
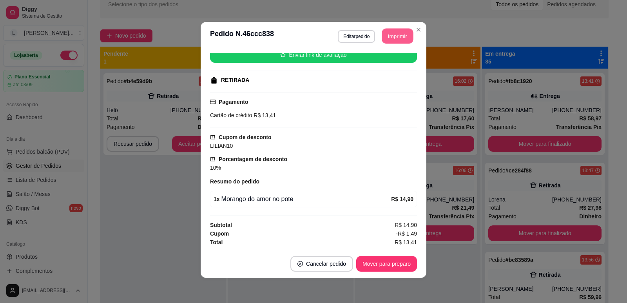
click at [399, 33] on button "Imprimir" at bounding box center [397, 36] width 31 height 15
click at [181, 190] on div "**********" at bounding box center [313, 151] width 627 height 303
click at [393, 268] on button "Mover para preparo" at bounding box center [386, 264] width 61 height 16
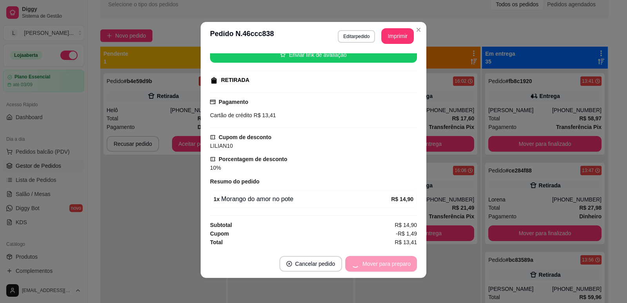
click at [385, 260] on div "Mover para preparo" at bounding box center [381, 264] width 72 height 16
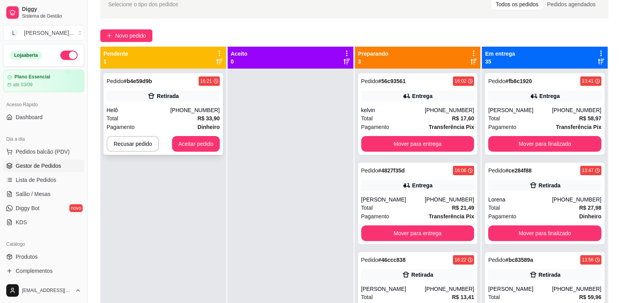
click at [159, 116] on div "Total R$ 33,90" at bounding box center [163, 118] width 113 height 9
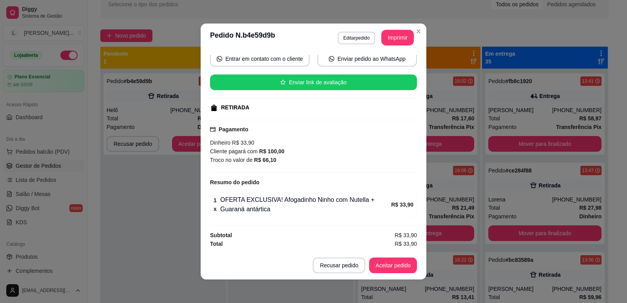
scroll to position [2, 0]
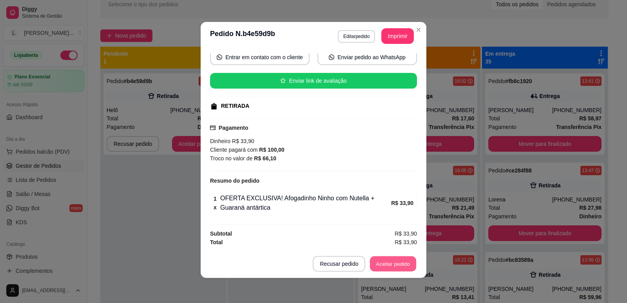
click at [382, 263] on button "Aceitar pedido" at bounding box center [393, 263] width 46 height 15
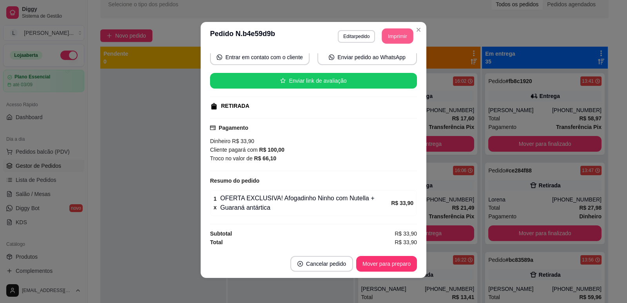
click at [402, 34] on button "Imprimir" at bounding box center [397, 36] width 31 height 15
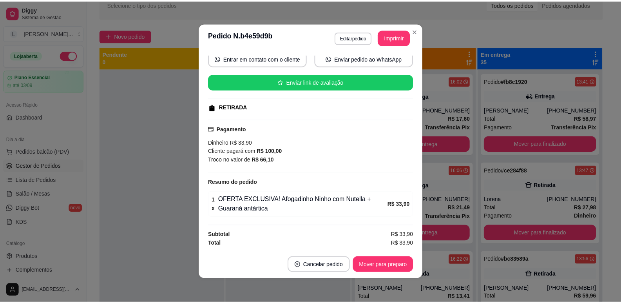
scroll to position [0, 0]
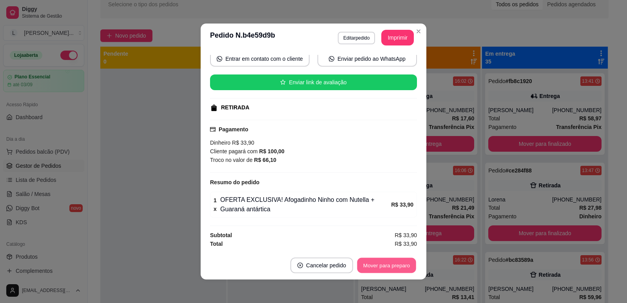
click at [403, 265] on button "Mover para preparo" at bounding box center [386, 265] width 59 height 15
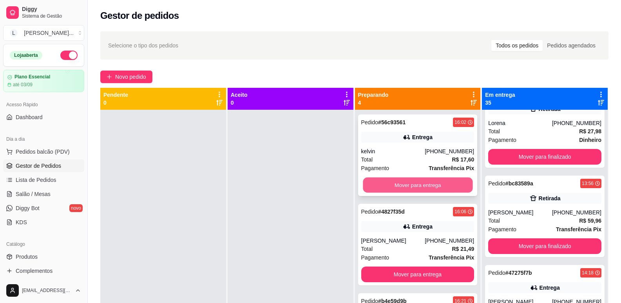
click at [414, 184] on button "Mover para entrega" at bounding box center [418, 184] width 110 height 15
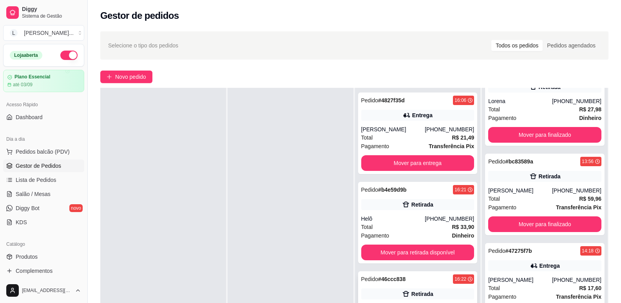
scroll to position [78, 0]
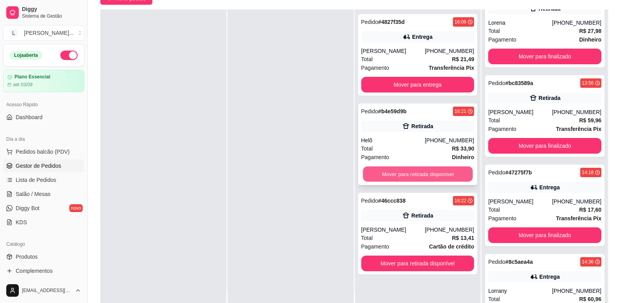
click at [410, 172] on button "Mover para retirada disponível" at bounding box center [418, 173] width 110 height 15
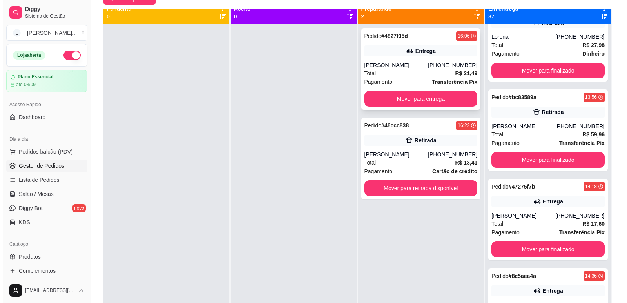
scroll to position [0, 0]
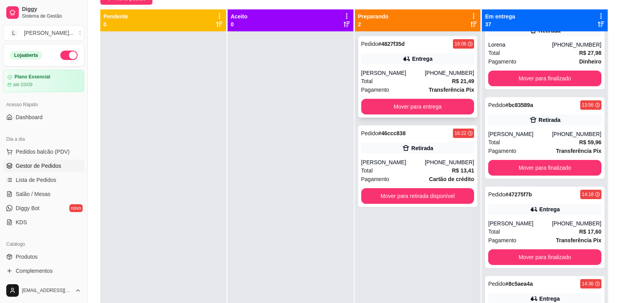
click at [396, 66] on div "Pedido # 4827f35d 16:06 Entrega [PERSON_NAME] [PHONE_NUMBER] Total R$ 21,49 Pag…" at bounding box center [417, 76] width 119 height 81
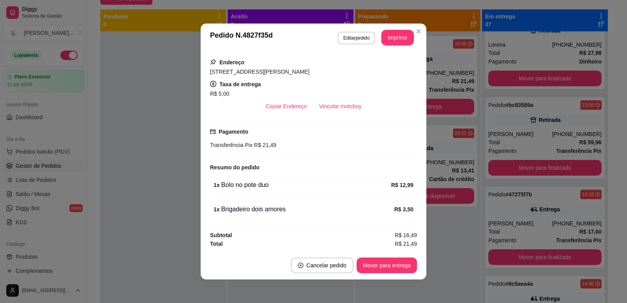
scroll to position [2, 0]
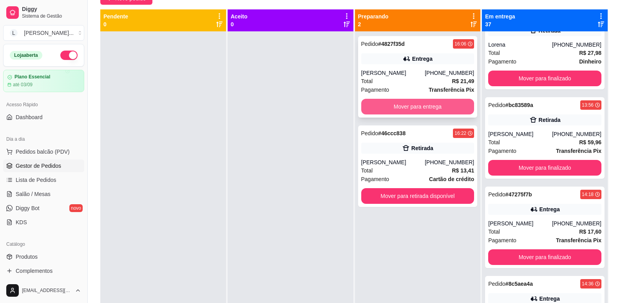
click at [399, 105] on button "Mover para entrega" at bounding box center [417, 107] width 113 height 16
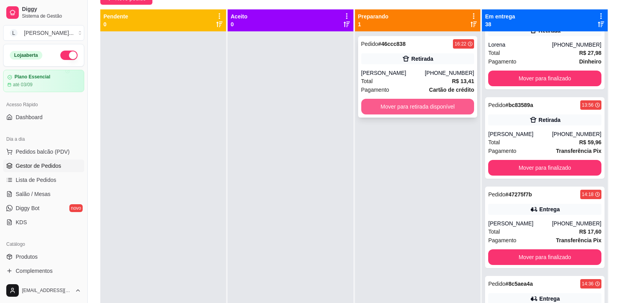
click at [409, 103] on button "Mover para retirada disponível" at bounding box center [417, 107] width 113 height 16
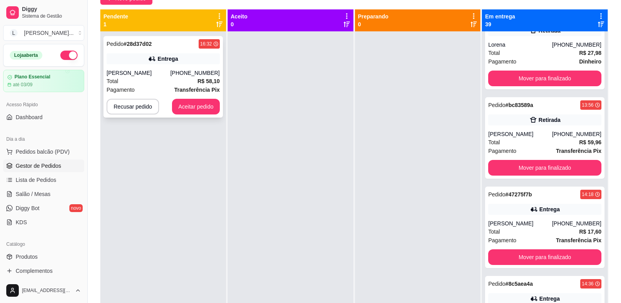
click at [138, 80] on div "Total R$ 58,10" at bounding box center [163, 81] width 113 height 9
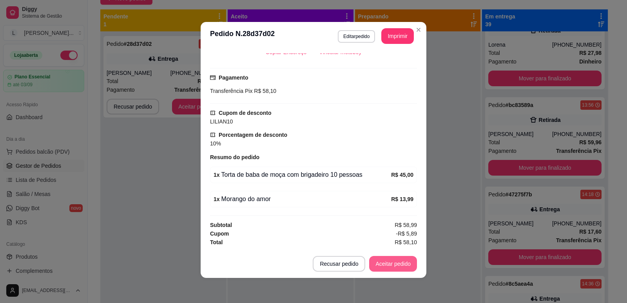
click at [391, 263] on button "Aceitar pedido" at bounding box center [393, 264] width 48 height 16
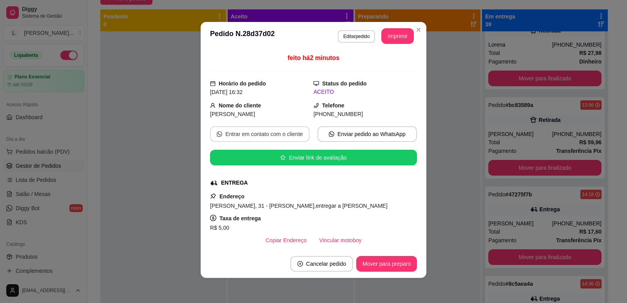
scroll to position [0, 0]
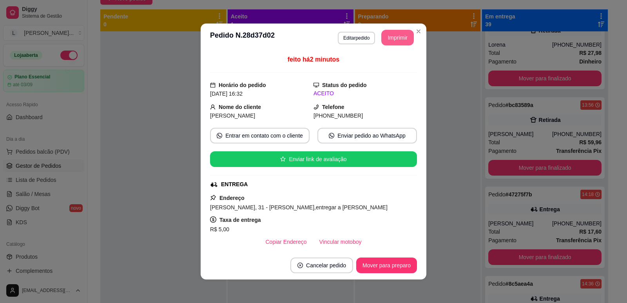
click at [403, 36] on button "Imprimir" at bounding box center [397, 38] width 33 height 16
click at [397, 264] on button "Mover para preparo" at bounding box center [386, 265] width 61 height 16
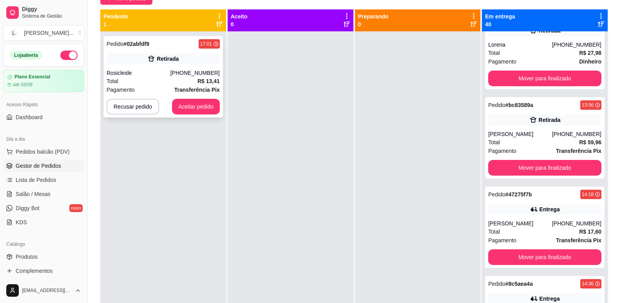
click at [170, 68] on div "Pedido # 02abfdf9 17:01 Retirada Rosicleide [PHONE_NUMBER] Total R$ 13,41 Pagam…" at bounding box center [162, 76] width 119 height 81
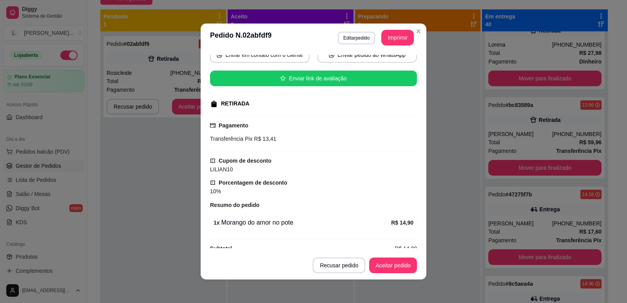
scroll to position [103, 0]
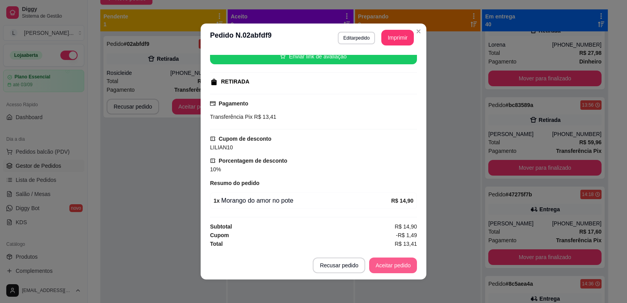
click at [382, 264] on button "Aceitar pedido" at bounding box center [393, 265] width 48 height 16
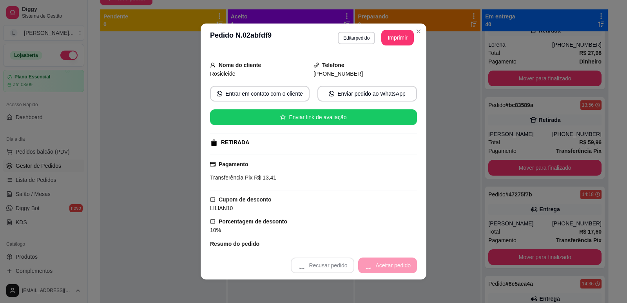
scroll to position [0, 0]
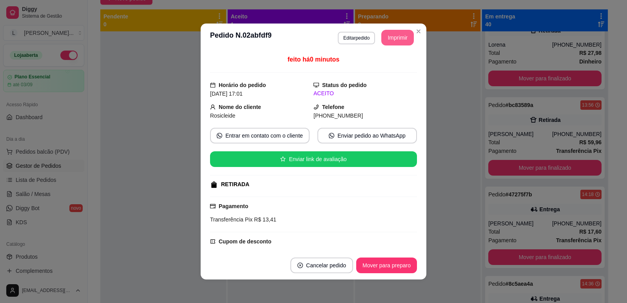
click at [402, 40] on button "Imprimir" at bounding box center [397, 38] width 33 height 16
click at [366, 264] on button "Mover para preparo" at bounding box center [386, 265] width 61 height 16
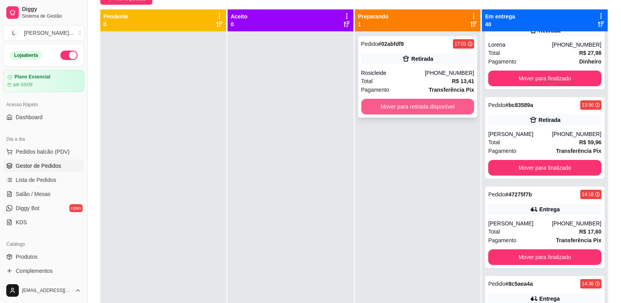
click at [408, 103] on button "Mover para retirada disponível" at bounding box center [417, 107] width 113 height 16
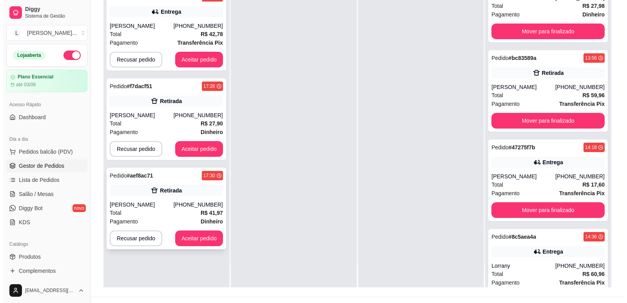
scroll to position [117, 0]
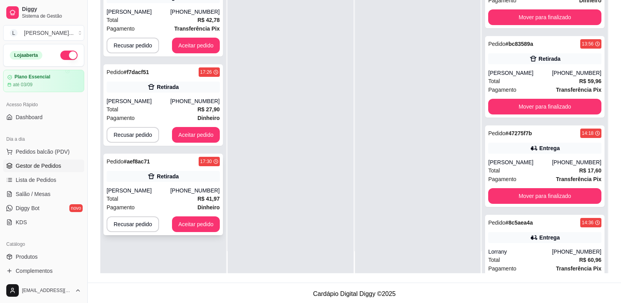
click at [172, 195] on div "Total R$ 41,97" at bounding box center [163, 198] width 113 height 9
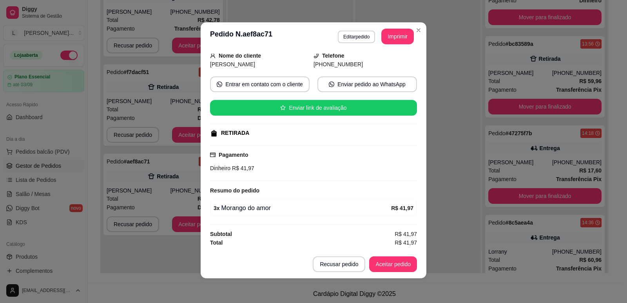
scroll to position [2, 0]
click at [378, 264] on button "Aceitar pedido" at bounding box center [393, 263] width 46 height 15
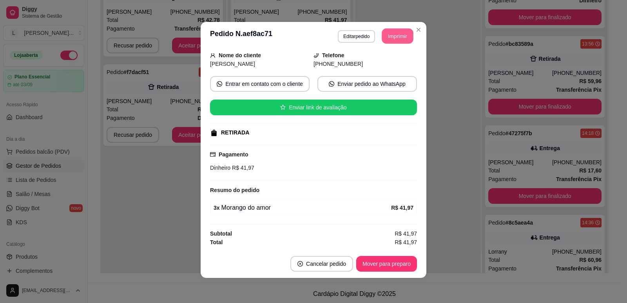
click at [403, 37] on button "Imprimir" at bounding box center [397, 36] width 31 height 15
click at [387, 260] on button "Mover para preparo" at bounding box center [386, 264] width 61 height 16
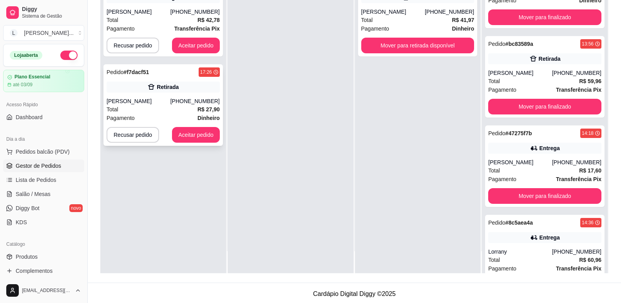
click at [177, 110] on div "Total R$ 27,90" at bounding box center [163, 109] width 113 height 9
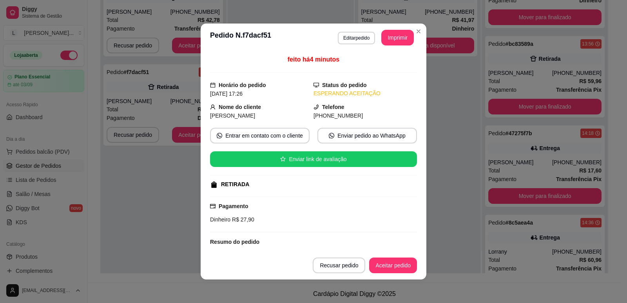
scroll to position [50, 0]
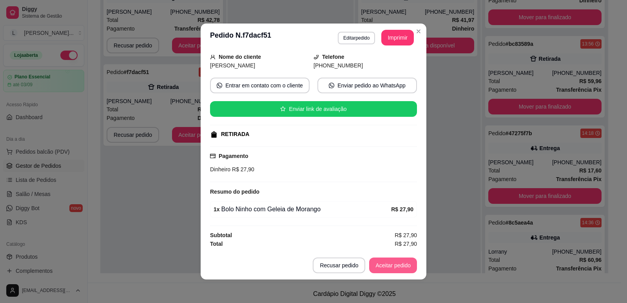
click at [381, 261] on button "Aceitar pedido" at bounding box center [393, 265] width 48 height 16
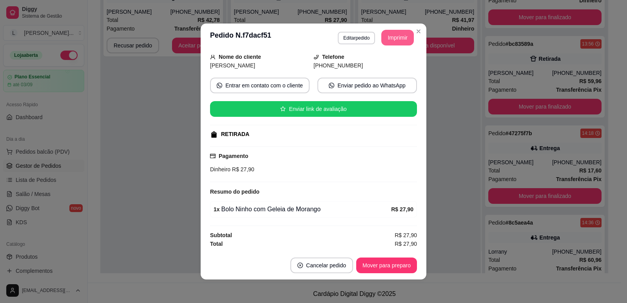
click at [394, 38] on button "Imprimir" at bounding box center [397, 38] width 33 height 16
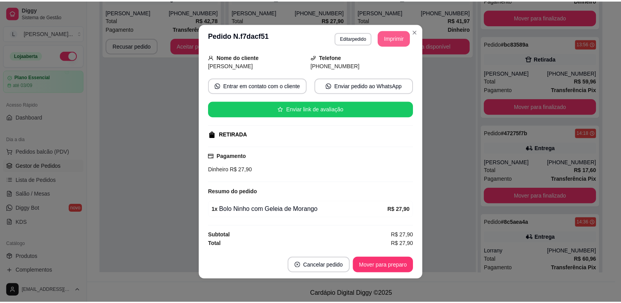
scroll to position [0, 0]
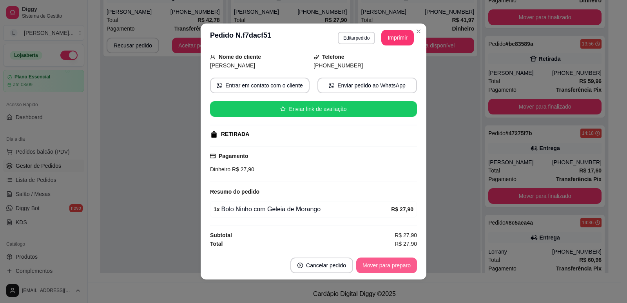
click at [406, 262] on button "Mover para preparo" at bounding box center [386, 265] width 61 height 16
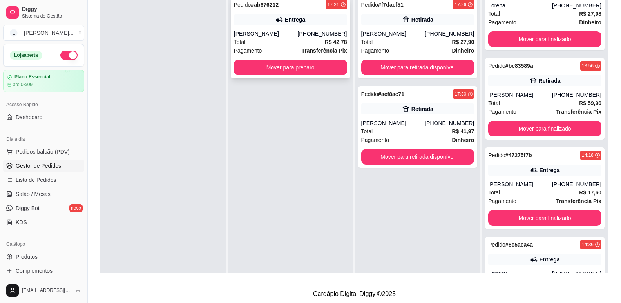
click at [291, 42] on div "Total R$ 42,78" at bounding box center [290, 42] width 113 height 9
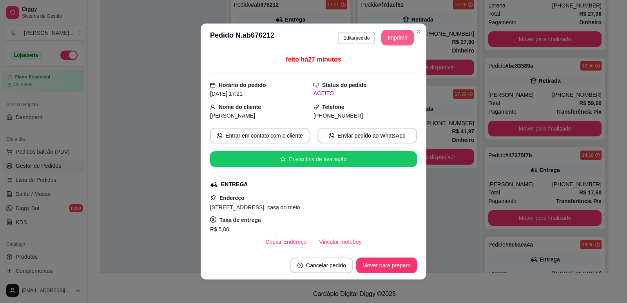
click at [402, 36] on button "Imprimir" at bounding box center [397, 38] width 33 height 16
click at [382, 264] on button "Mover para preparo" at bounding box center [386, 265] width 61 height 16
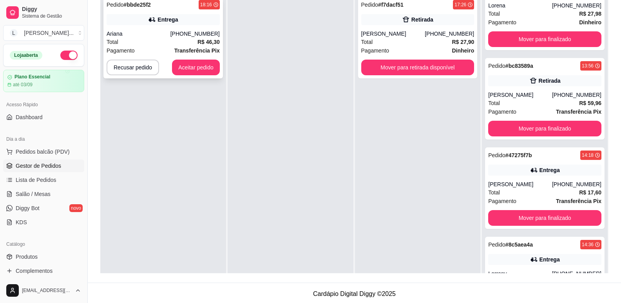
click at [197, 39] on strong "R$ 46,30" at bounding box center [208, 42] width 22 height 6
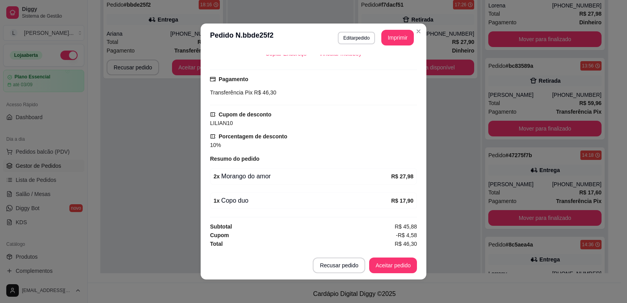
scroll to position [2, 0]
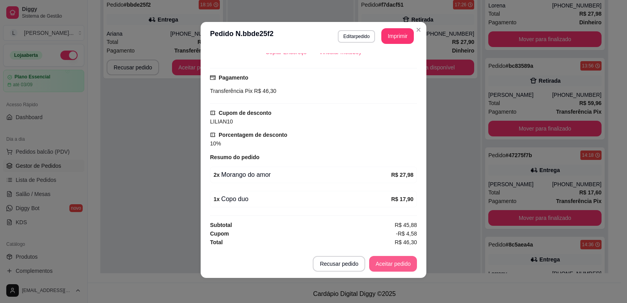
click at [400, 265] on button "Aceitar pedido" at bounding box center [393, 264] width 48 height 16
click at [397, 39] on button "Imprimir" at bounding box center [397, 36] width 33 height 16
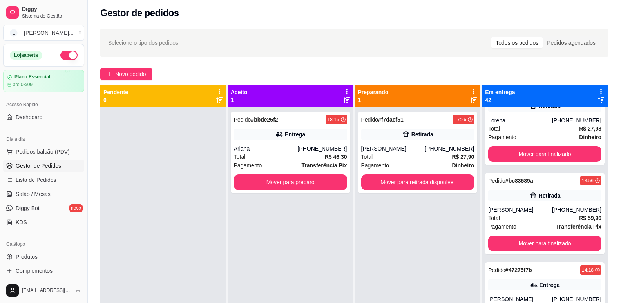
scroll to position [0, 0]
